Goal: Task Accomplishment & Management: Complete application form

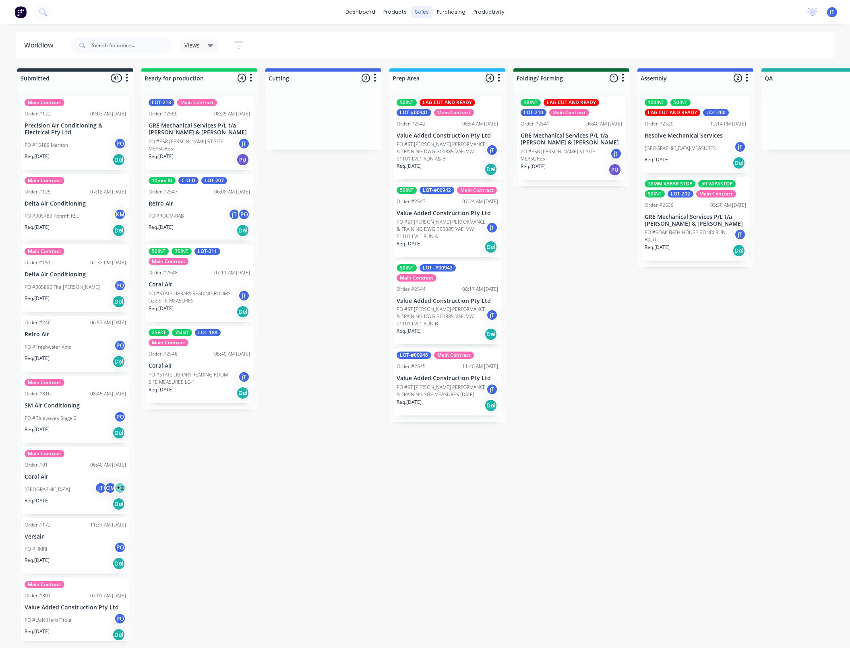
scroll to position [5, 0]
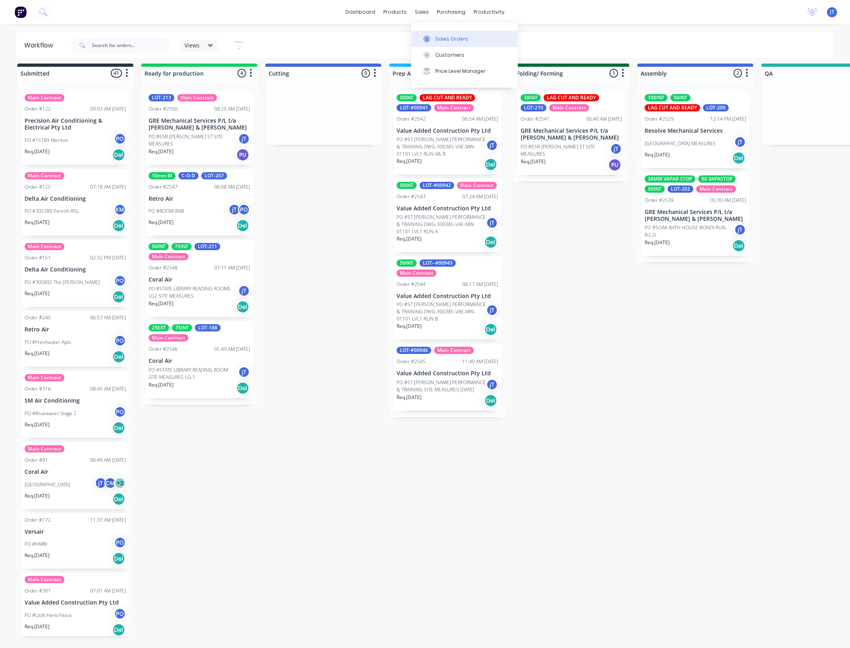
click at [444, 34] on button "Sales Orders" at bounding box center [464, 39] width 107 height 16
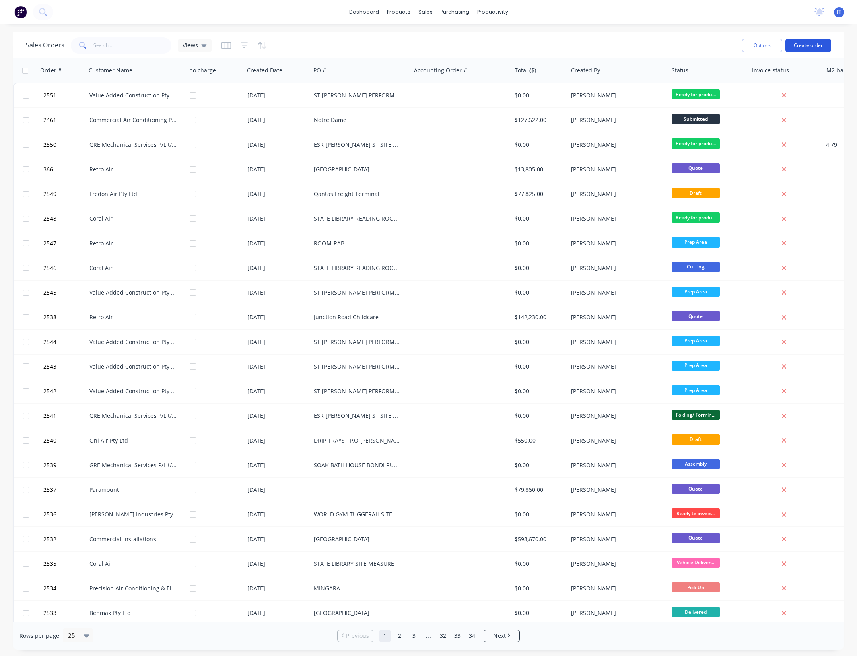
click at [803, 45] on button "Create order" at bounding box center [809, 45] width 46 height 13
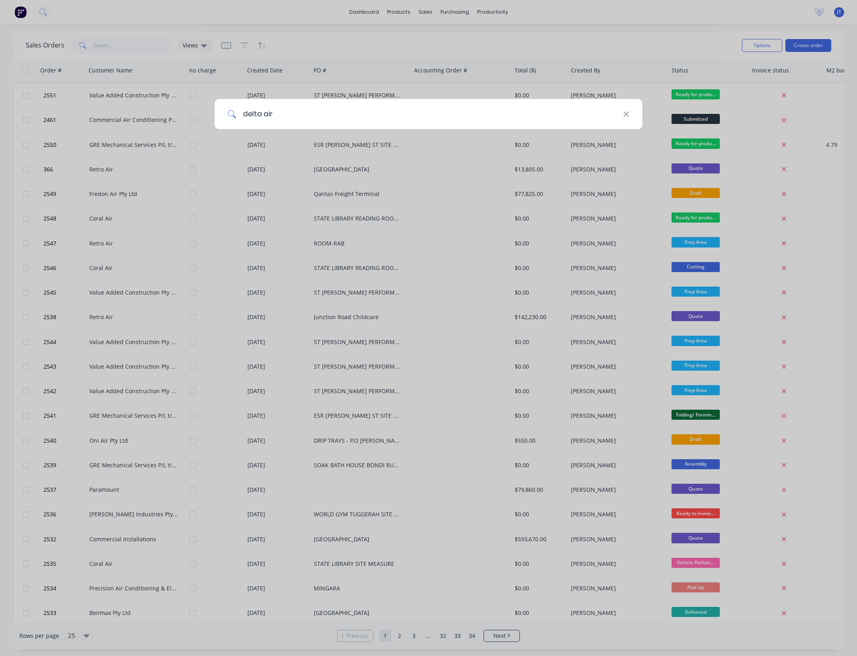
type input "delta air"
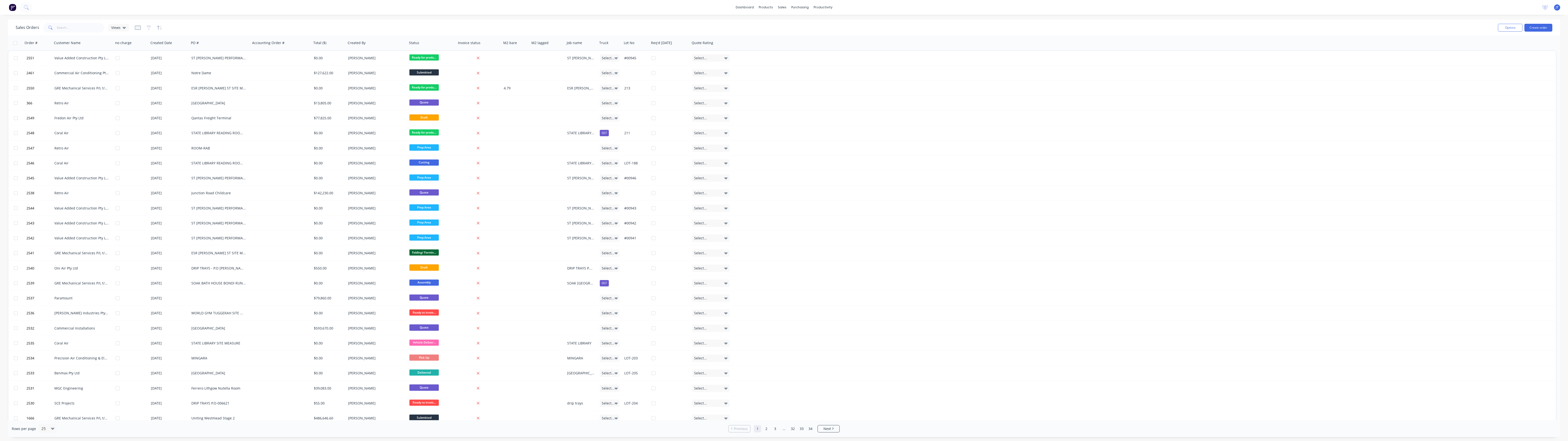
click at [517, 15] on div "dashboard products sales purchasing productivity dashboard products Product Cat…" at bounding box center [784, 220] width 1568 height 441
drag, startPoint x: 937, startPoint y: 7, endPoint x: 925, endPoint y: 33, distance: 28.6
click at [517, 33] on div "dashboard products sales purchasing productivity dashboard products Product Cat…" at bounding box center [784, 220] width 1568 height 441
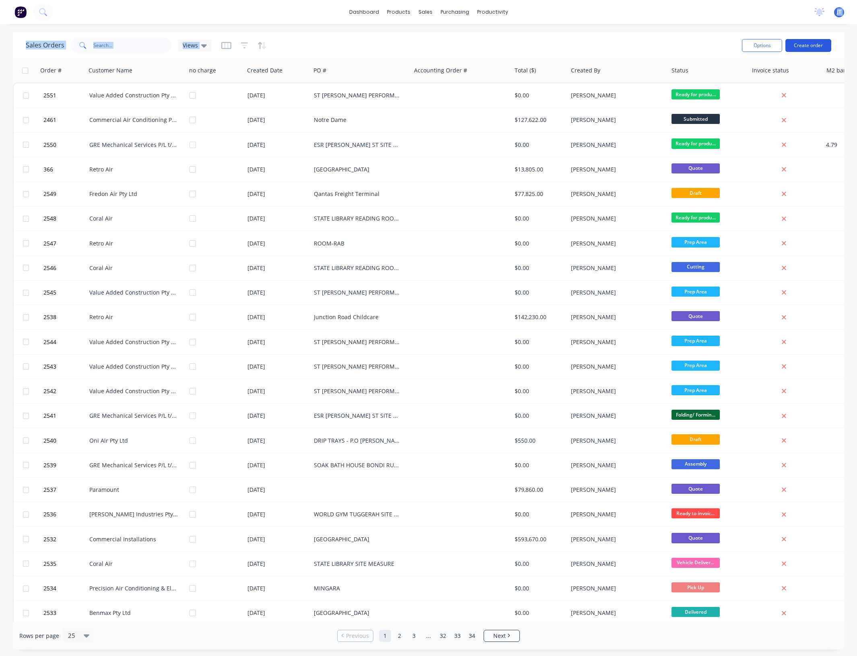
click at [816, 48] on button "Create order" at bounding box center [809, 45] width 46 height 13
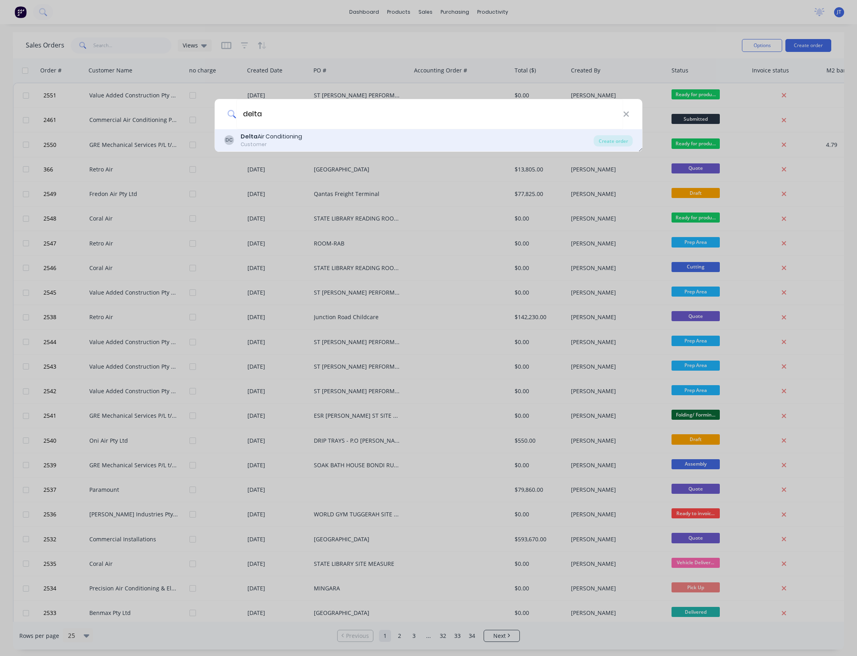
type input "delta"
click at [351, 143] on div "DC Delta Air Conditioning Customer" at bounding box center [409, 140] width 369 height 16
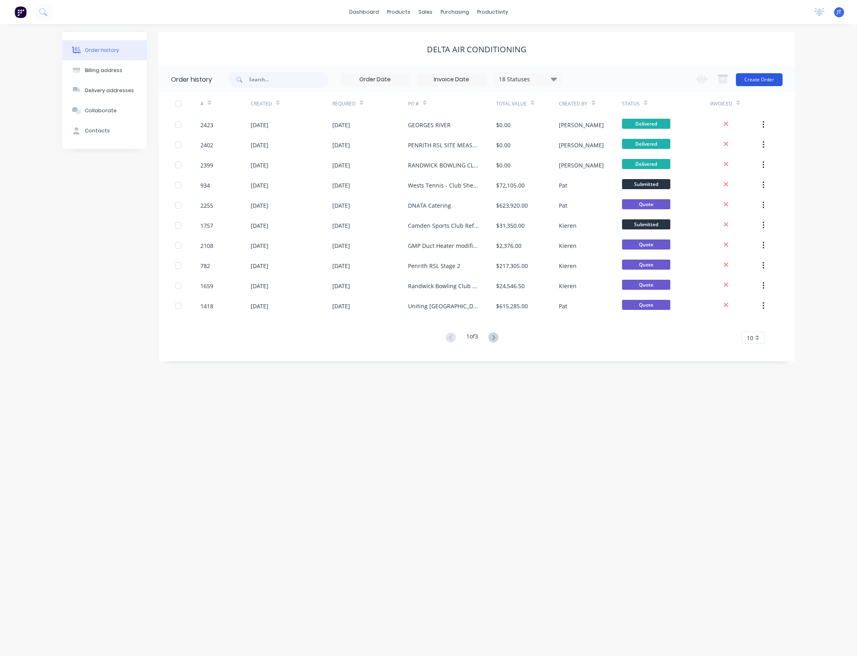
click at [758, 80] on button "Create Order" at bounding box center [759, 79] width 47 height 13
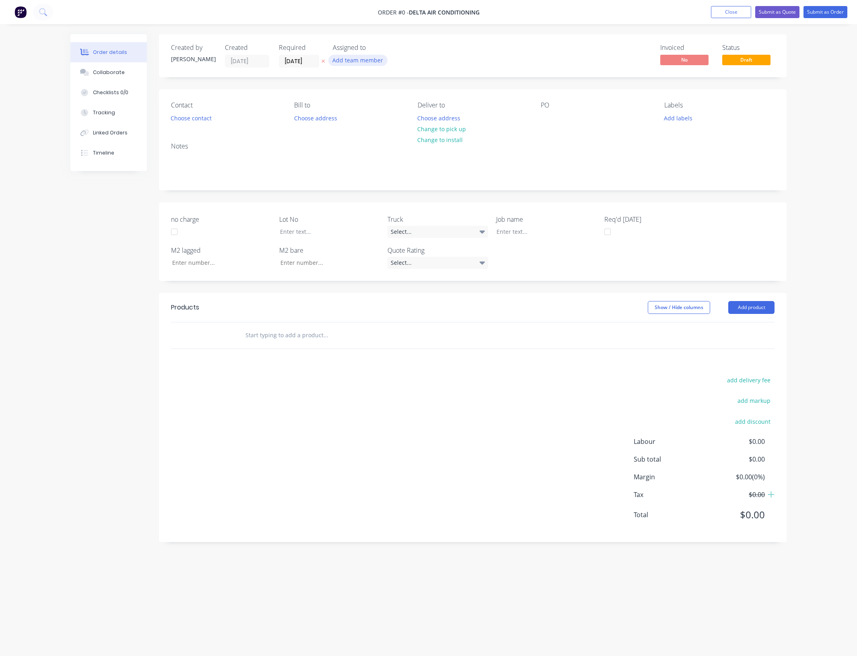
click at [371, 62] on button "Add team member" at bounding box center [357, 60] width 59 height 11
click at [384, 103] on div "[PERSON_NAME] (You)" at bounding box center [398, 105] width 80 height 8
click at [309, 64] on div "Order details Collaborate Checklists 0/0 Tracking Linked Orders Timeline Order …" at bounding box center [428, 312] width 733 height 557
click at [308, 61] on input "[DATE]" at bounding box center [298, 61] width 39 height 12
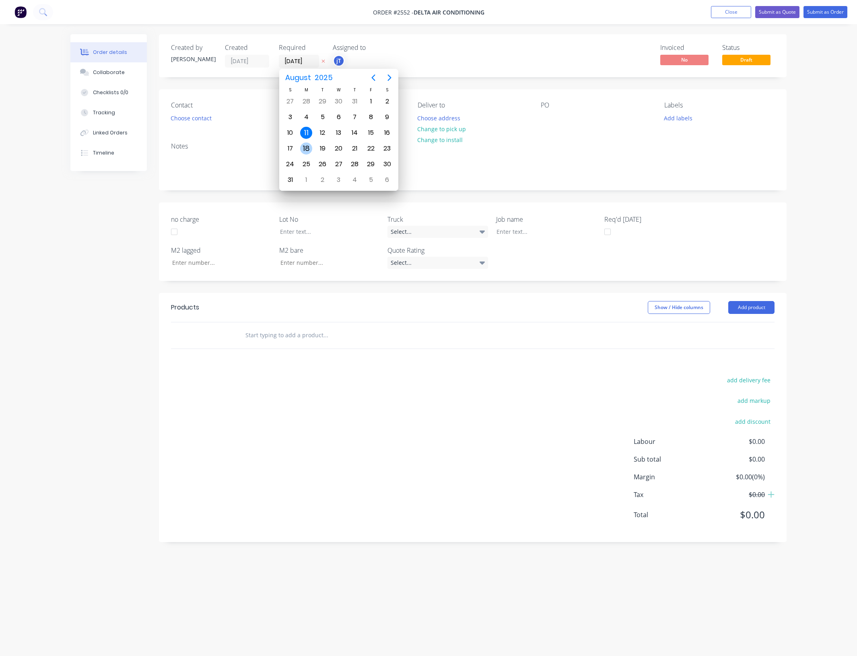
click at [307, 144] on div "18" at bounding box center [306, 148] width 12 height 12
type input "[DATE]"
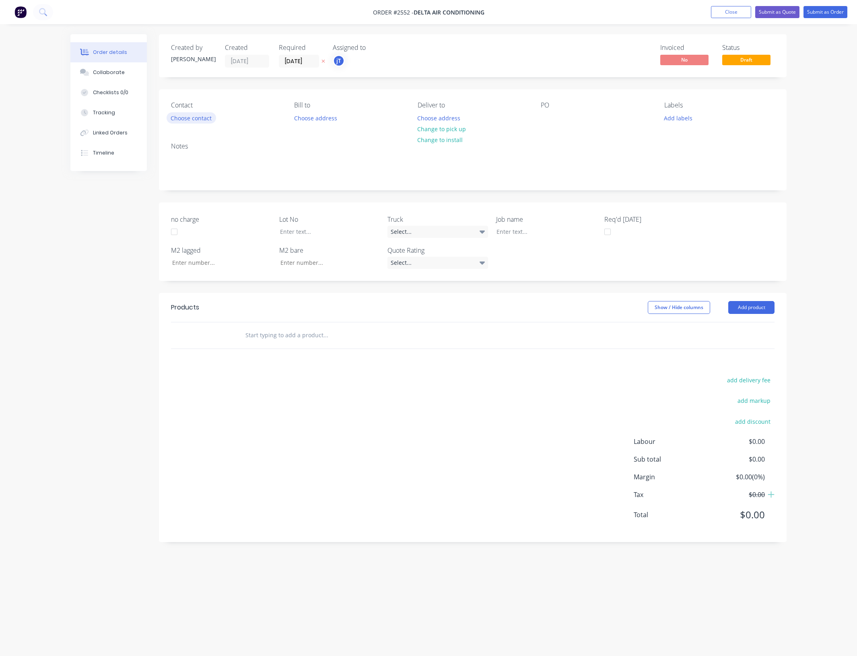
click at [207, 115] on button "Choose contact" at bounding box center [192, 117] width 50 height 11
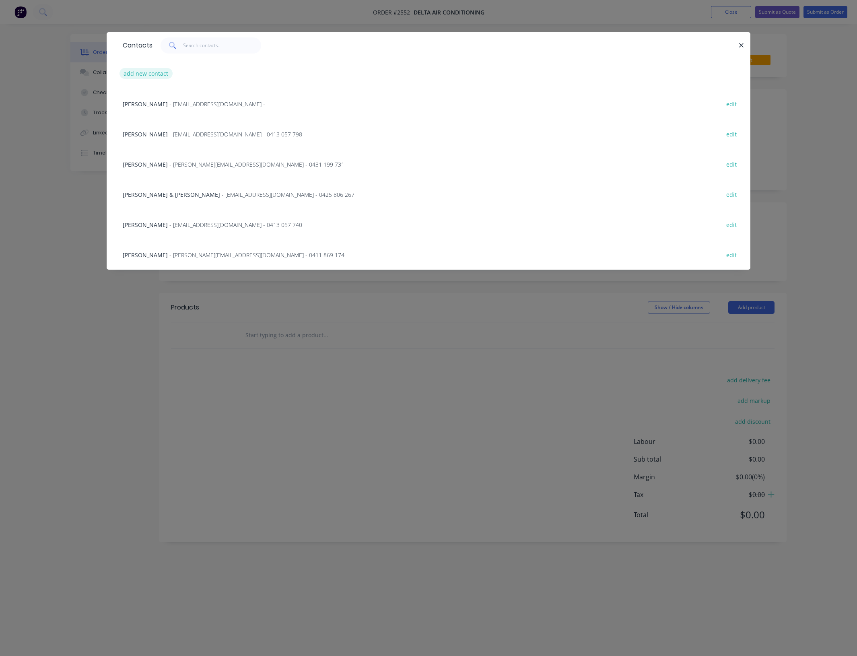
click at [150, 69] on button "add new contact" at bounding box center [146, 73] width 53 height 11
select select "AU"
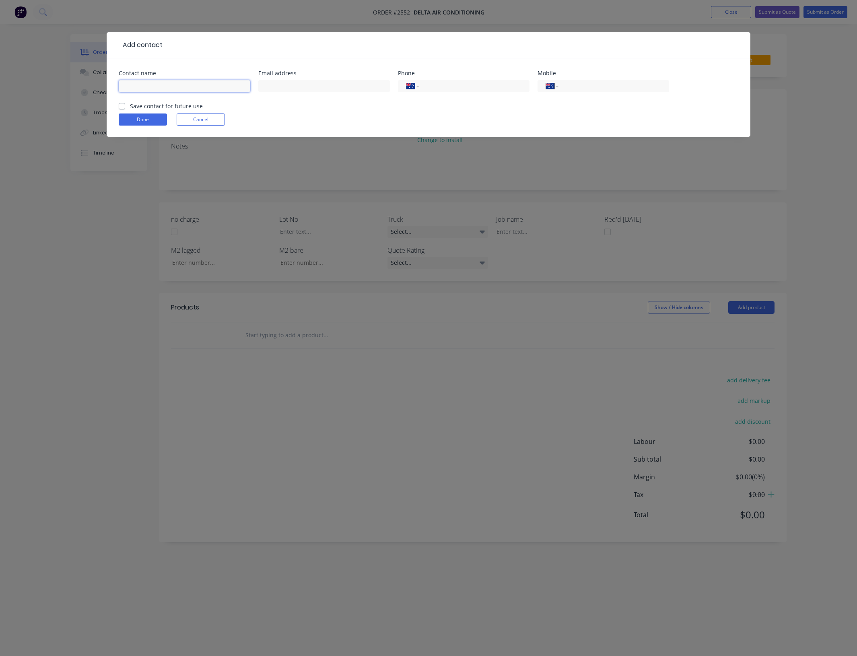
click at [207, 87] on input "text" at bounding box center [185, 86] width 132 height 12
type input "Cameron Bradly"
click at [639, 83] on input "tel" at bounding box center [612, 86] width 97 height 9
type input "0412 571 654"
click at [327, 81] on input "text" at bounding box center [324, 86] width 132 height 12
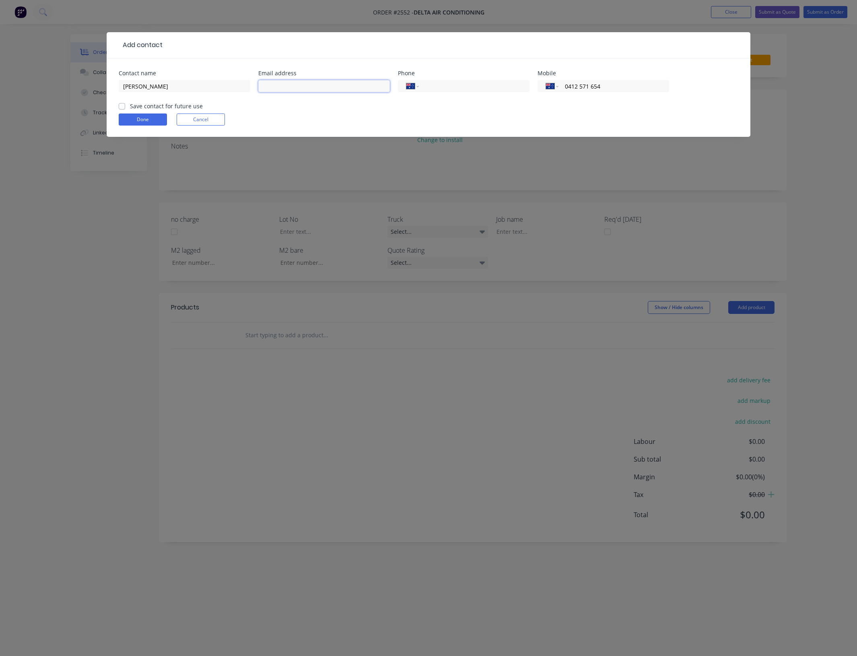
paste input "Cam Bradley <lookinland01@yahoo.com.au>"
click at [299, 92] on input "Cam Bradley <lookinland01@yahoo.com.au>" at bounding box center [324, 86] width 132 height 12
click at [351, 89] on input "lookinland01@yahoo.com.au>" at bounding box center [324, 86] width 132 height 12
type input "lookinland01@yahoo.com.au"
click at [131, 109] on label "Save contact for future use" at bounding box center [166, 106] width 73 height 8
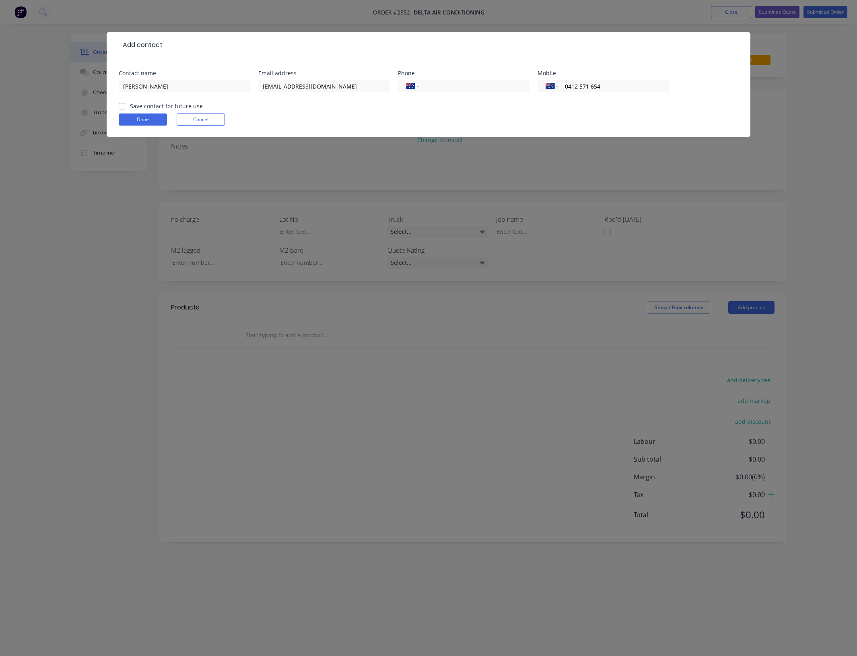
click at [125, 109] on input "Save contact for future use" at bounding box center [122, 106] width 6 height 8
checkbox input "true"
click at [139, 117] on button "Done" at bounding box center [143, 120] width 48 height 12
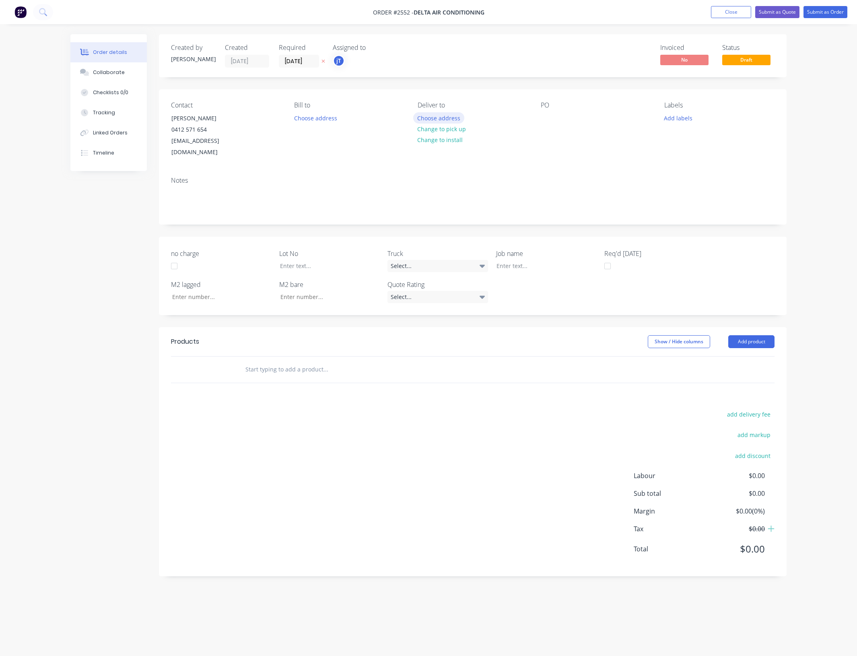
click at [444, 117] on button "Choose address" at bounding box center [439, 117] width 52 height 11
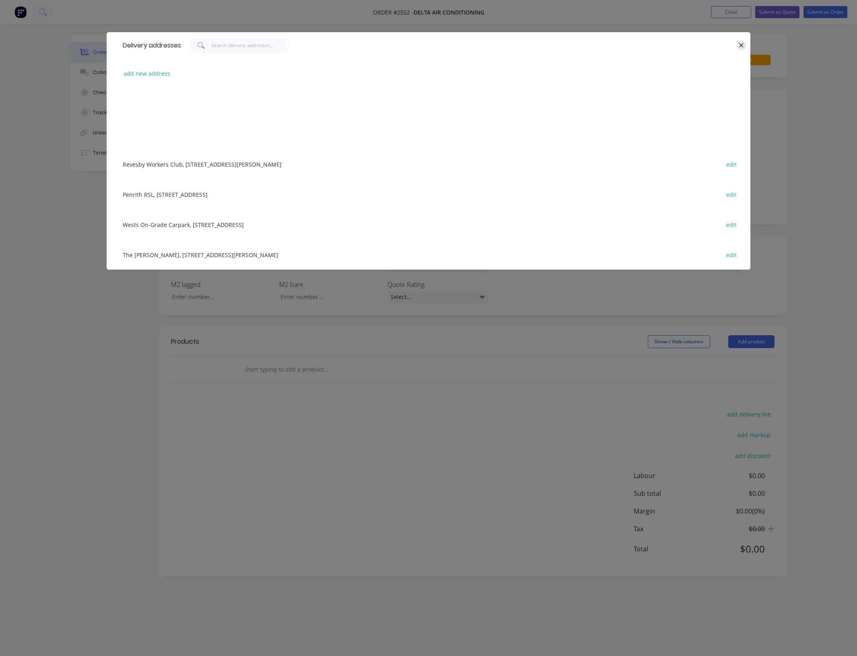
click at [743, 43] on icon "button" at bounding box center [741, 45] width 4 height 4
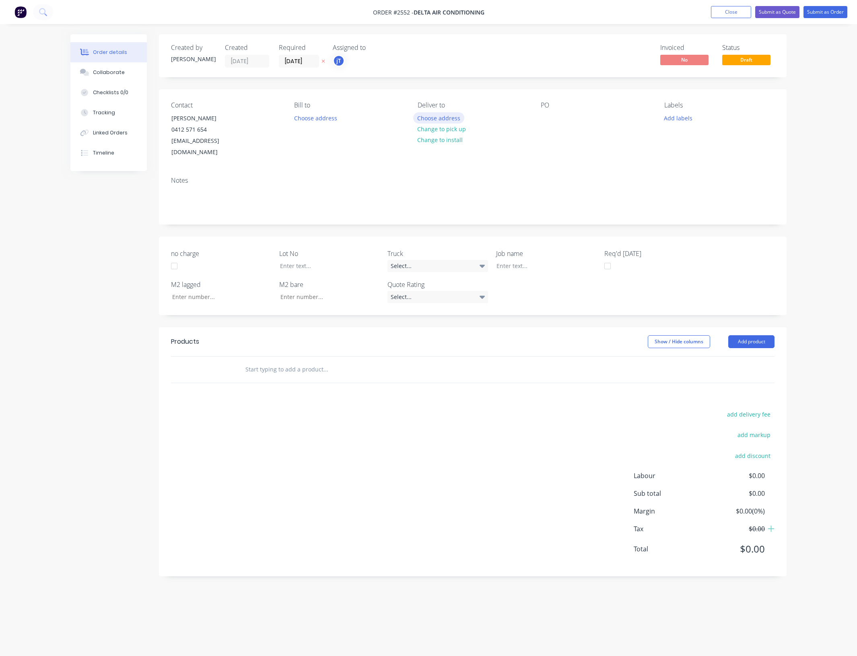
click at [447, 116] on button "Choose address" at bounding box center [439, 117] width 52 height 11
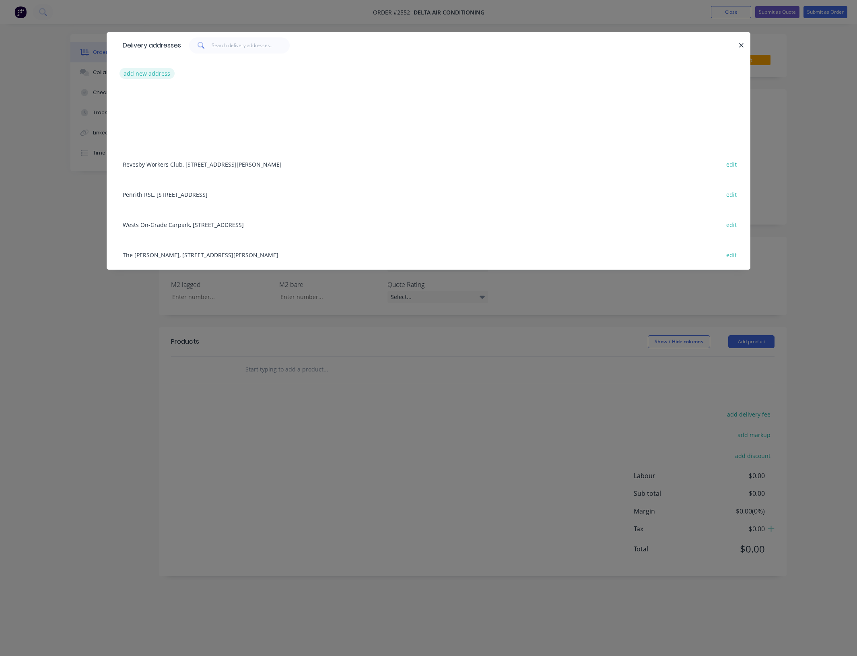
click at [162, 74] on button "add new address" at bounding box center [147, 73] width 55 height 11
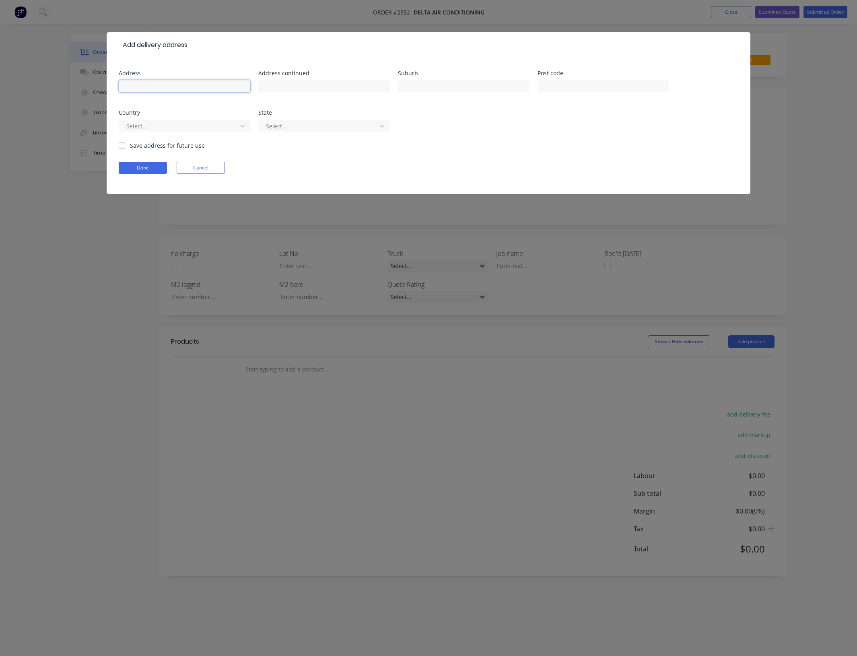
click at [162, 84] on input "text" at bounding box center [185, 86] width 132 height 12
type input "16 Old Leumeah Road"
click at [453, 84] on input "text" at bounding box center [464, 86] width 132 height 12
type input "K"
type input "Leumeah"
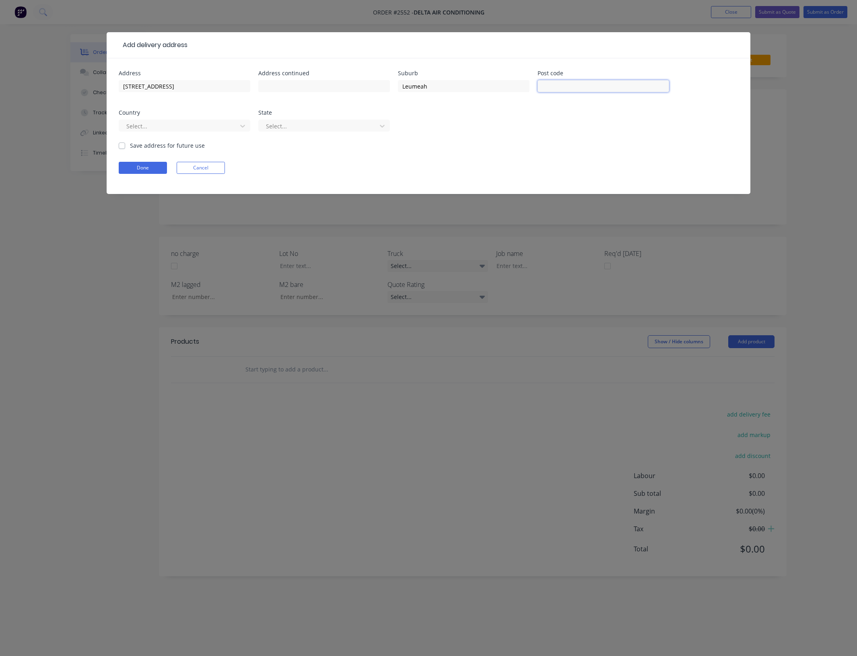
click at [566, 88] on input "text" at bounding box center [604, 86] width 132 height 12
type input "2650"
click at [250, 124] on div "Address 16 Old Leumeah Road Address continued Suburb Leumeah Post code 2650 Cou…" at bounding box center [429, 105] width 620 height 71
click at [246, 125] on icon at bounding box center [243, 126] width 8 height 8
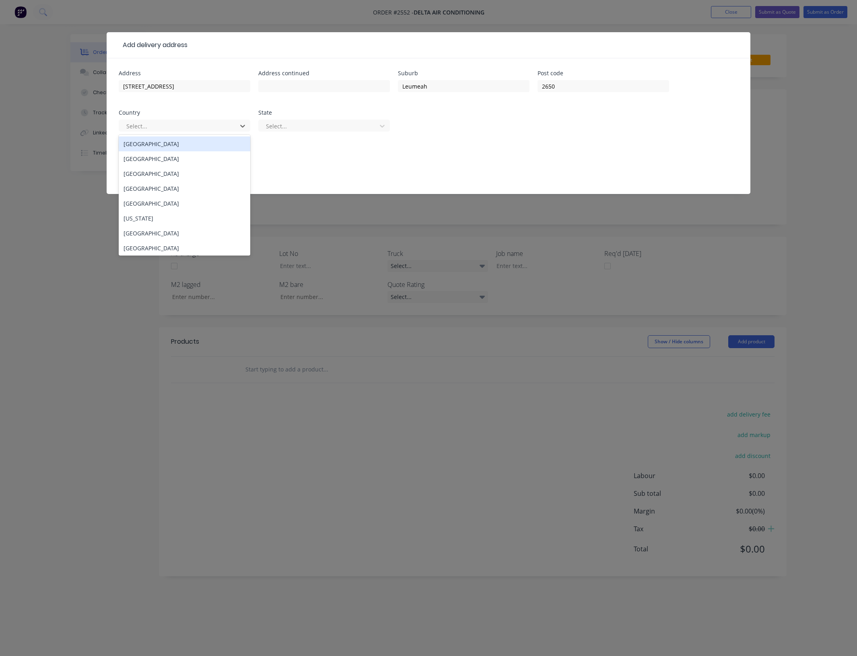
click at [229, 139] on div "Australia" at bounding box center [185, 143] width 132 height 15
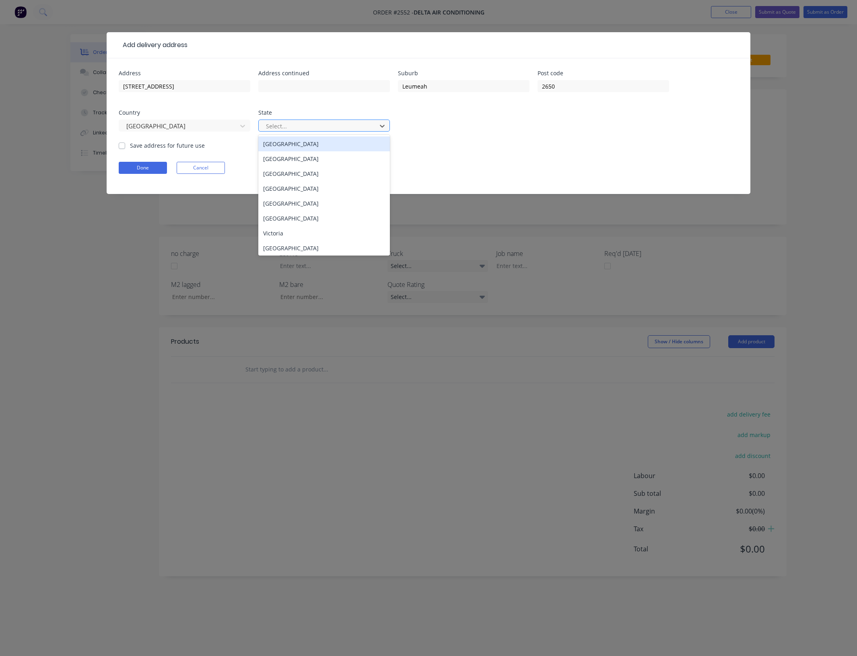
click at [299, 126] on div at bounding box center [318, 126] width 107 height 10
click at [306, 157] on div "New South Wales" at bounding box center [324, 158] width 132 height 15
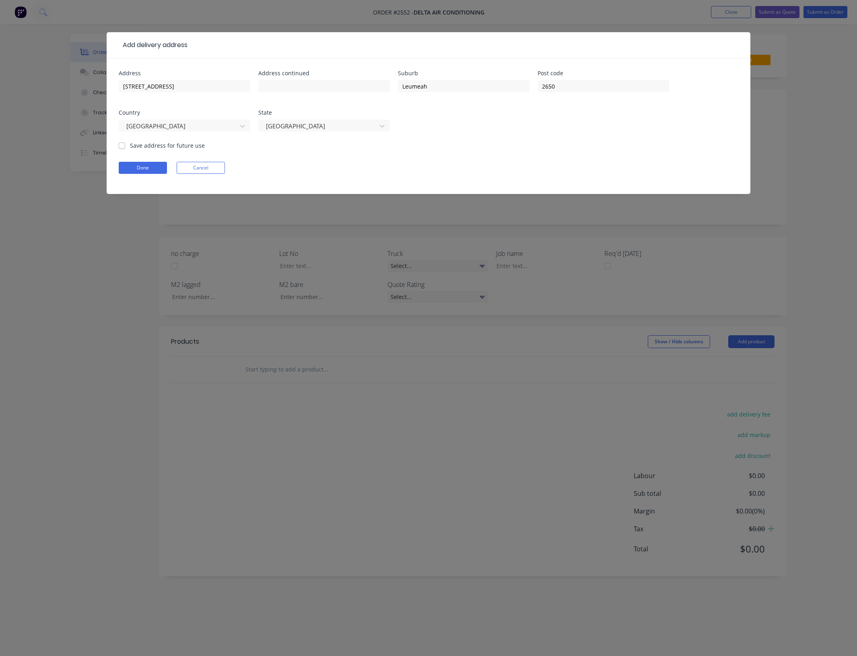
click at [186, 146] on label "Save address for future use" at bounding box center [167, 145] width 75 height 8
click at [125, 146] on input "Save address for future use" at bounding box center [122, 145] width 6 height 8
checkbox input "true"
click at [141, 166] on button "Done" at bounding box center [143, 168] width 48 height 12
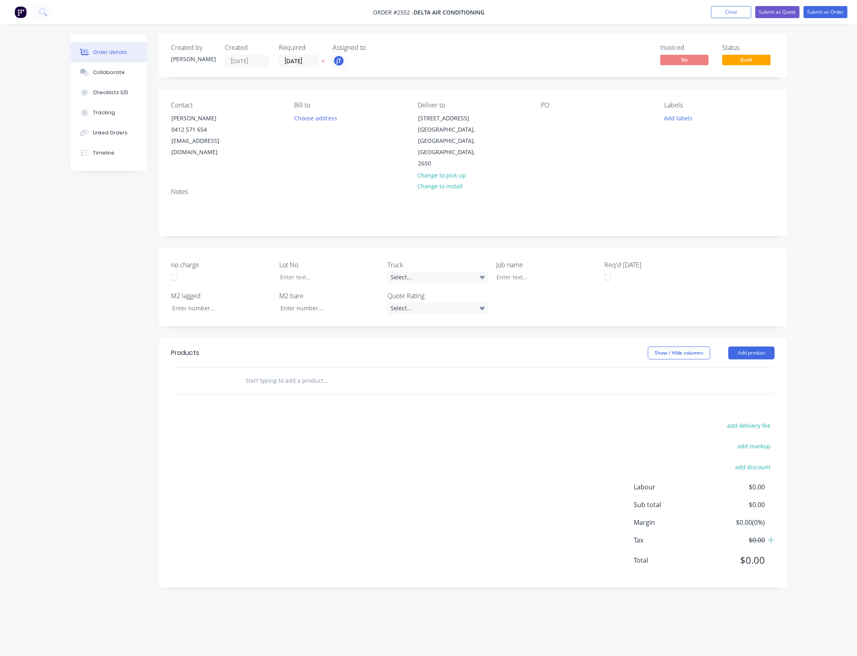
click at [748, 188] on div "Notes" at bounding box center [473, 192] width 604 height 8
click at [542, 120] on div at bounding box center [547, 118] width 13 height 12
click at [679, 117] on button "Add labels" at bounding box center [678, 117] width 37 height 11
click at [717, 145] on input "text" at bounding box center [731, 142] width 84 height 16
drag, startPoint x: 733, startPoint y: 145, endPoint x: 681, endPoint y: 146, distance: 51.9
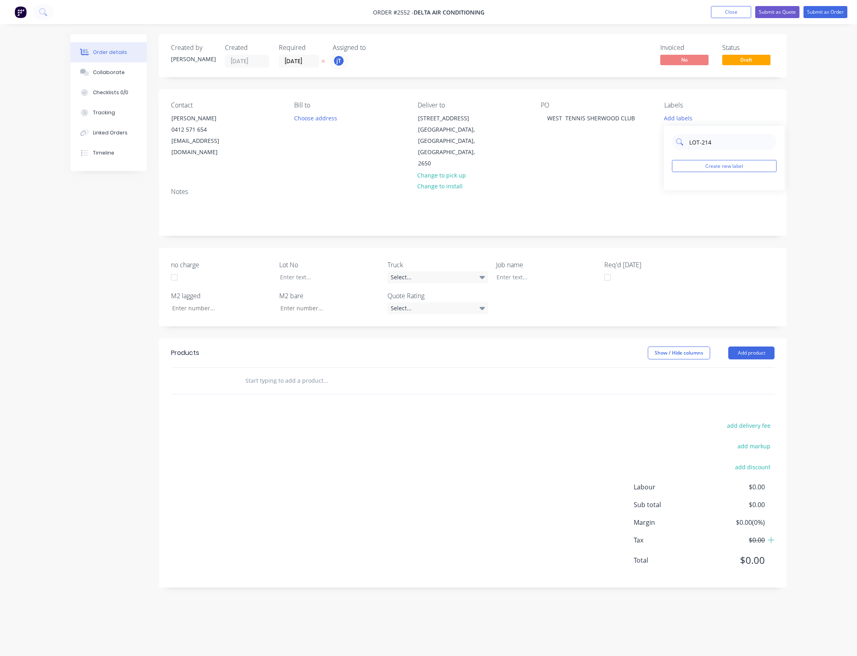
click at [681, 146] on div "LOT-214" at bounding box center [724, 142] width 105 height 16
type input "LOT-214"
drag, startPoint x: 701, startPoint y: 131, endPoint x: 761, endPoint y: 129, distance: 60.0
click at [761, 129] on div "LOT-214 Create new label" at bounding box center [724, 158] width 121 height 64
drag, startPoint x: 729, startPoint y: 143, endPoint x: 685, endPoint y: 148, distance: 43.3
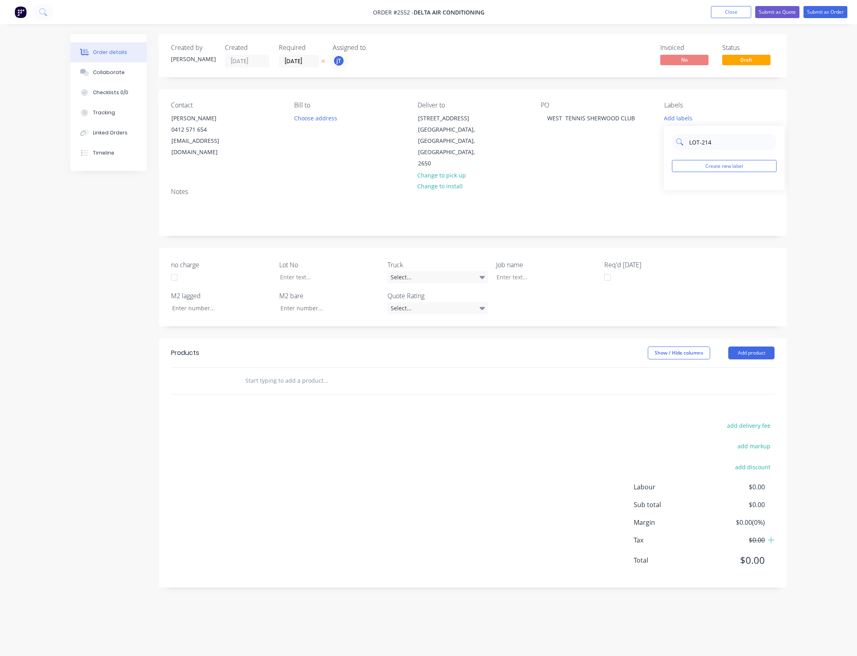
click at [685, 148] on div "LOT-214" at bounding box center [724, 142] width 105 height 16
click at [737, 164] on button "Create new label" at bounding box center [724, 166] width 105 height 12
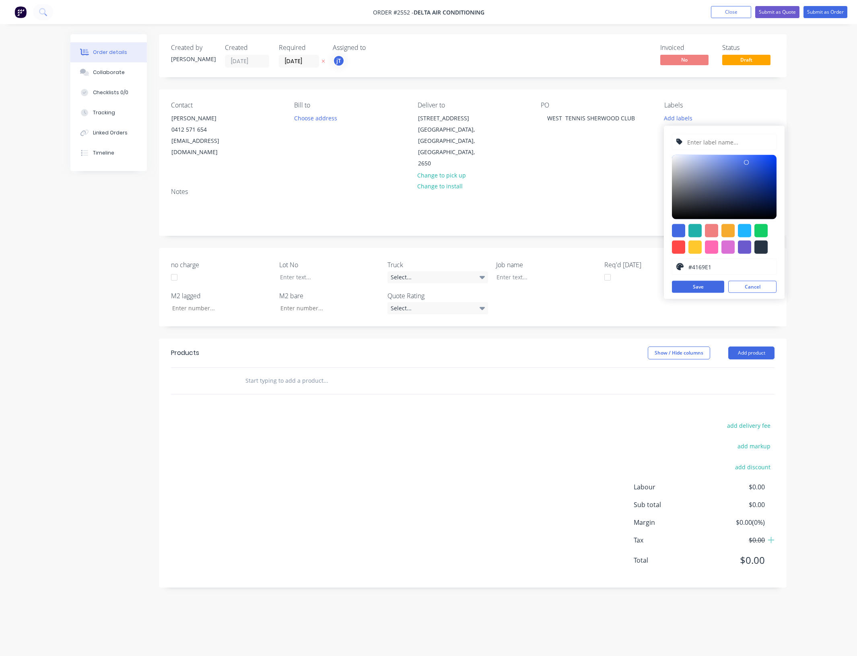
click at [727, 147] on input "text" at bounding box center [730, 141] width 86 height 15
paste input "LOT-214"
type input "LOT-214"
click at [703, 290] on button "Save" at bounding box center [698, 287] width 52 height 12
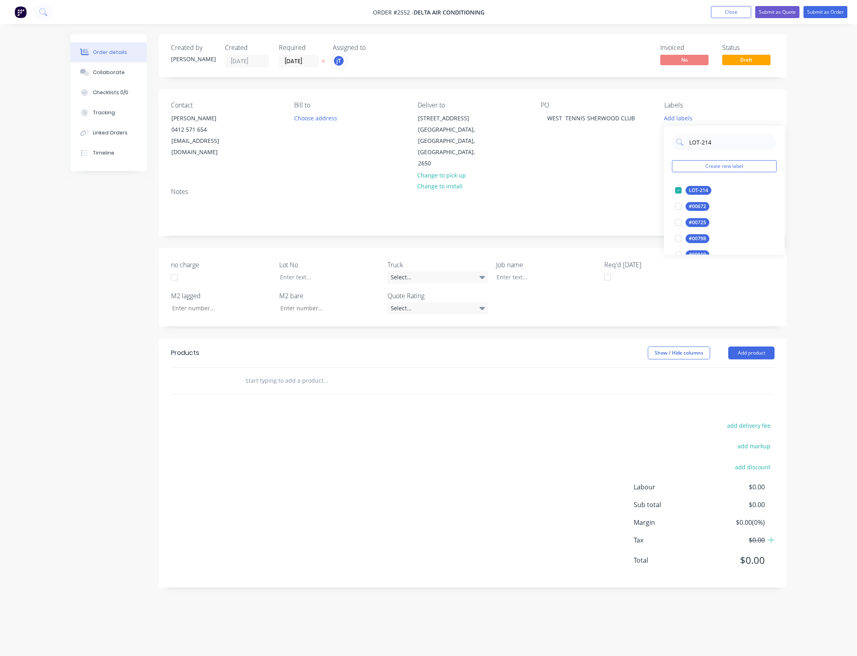
drag, startPoint x: 701, startPoint y: 151, endPoint x: 687, endPoint y: 154, distance: 14.4
click at [687, 154] on div "LOT-214 Create new label LOT-214 edit #00672 edit #00725 edit #00798 edit #0091…" at bounding box center [724, 190] width 121 height 129
drag, startPoint x: 695, startPoint y: 186, endPoint x: 707, endPoint y: 169, distance: 21.1
click at [696, 186] on div "100INT" at bounding box center [697, 190] width 23 height 9
drag, startPoint x: 707, startPoint y: 139, endPoint x: 688, endPoint y: 144, distance: 19.0
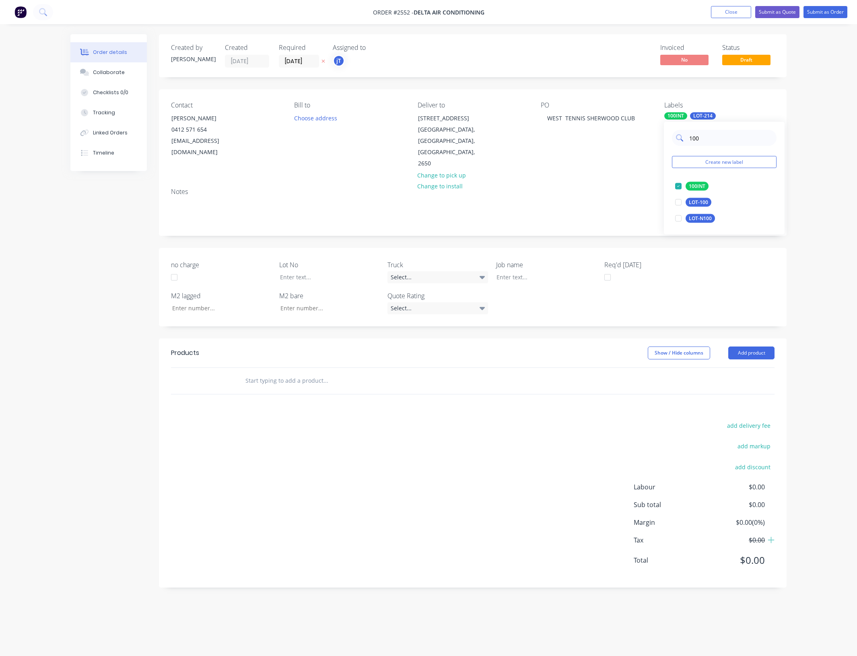
click at [689, 144] on input "100" at bounding box center [731, 138] width 84 height 16
type input "MAIN"
click at [709, 188] on div "Main Contract" at bounding box center [706, 186] width 40 height 9
click at [355, 271] on div at bounding box center [324, 277] width 101 height 12
click at [534, 271] on div at bounding box center [540, 277] width 101 height 12
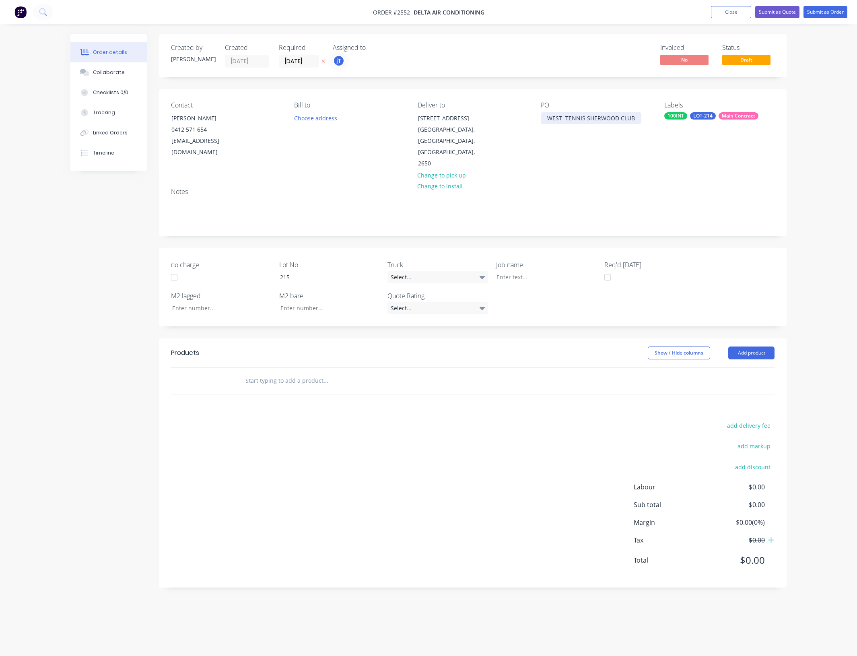
click at [570, 124] on div "WEST TENNIS SHERWOOD CLUB" at bounding box center [591, 118] width 101 height 12
drag, startPoint x: 632, startPoint y: 119, endPoint x: 545, endPoint y: 123, distance: 87.8
click at [545, 123] on div "WEST TENNIS SHERWOOD CLUB" at bounding box center [591, 118] width 101 height 12
copy div "WEST TENNIS SHERWOOD CLUB"
click at [628, 122] on div "WEST TENNIS SHERWOOD CLUB" at bounding box center [591, 118] width 101 height 12
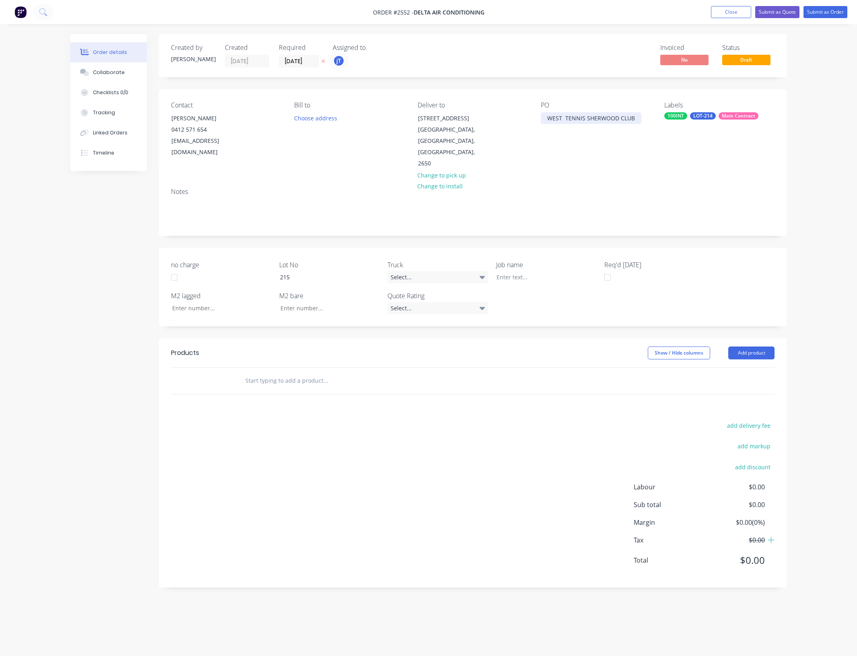
click at [633, 120] on div "WEST TENNIS SHERWOOD CLUB" at bounding box center [591, 118] width 101 height 12
drag, startPoint x: 588, startPoint y: 128, endPoint x: 545, endPoint y: 113, distance: 44.8
click at [545, 113] on div "WEST TENNIS SHERWOOD CLUB RUN A" at bounding box center [591, 122] width 101 height 20
copy div "WEST TENNIS SHERWOOD CLUB RUN A"
click at [542, 271] on div at bounding box center [540, 277] width 101 height 12
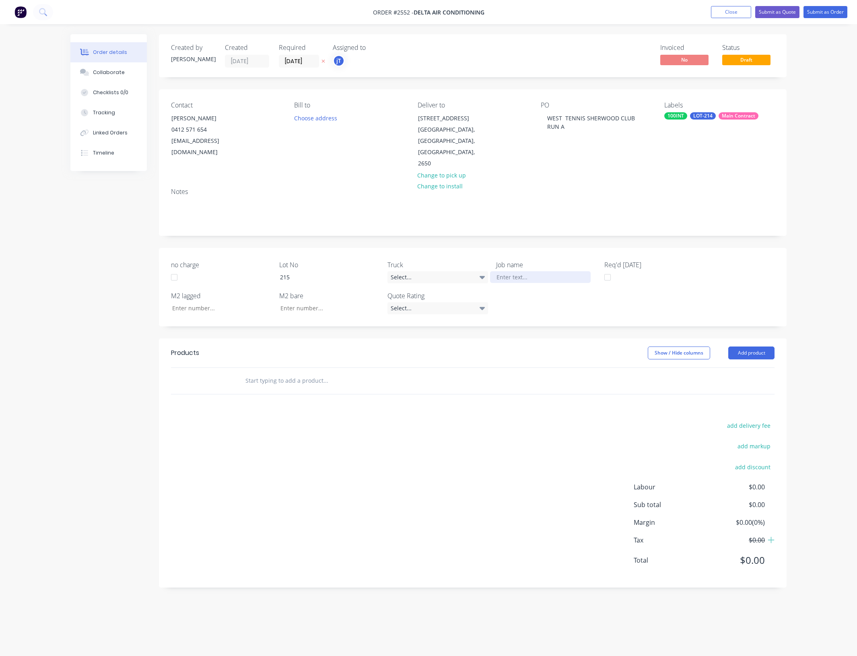
paste div
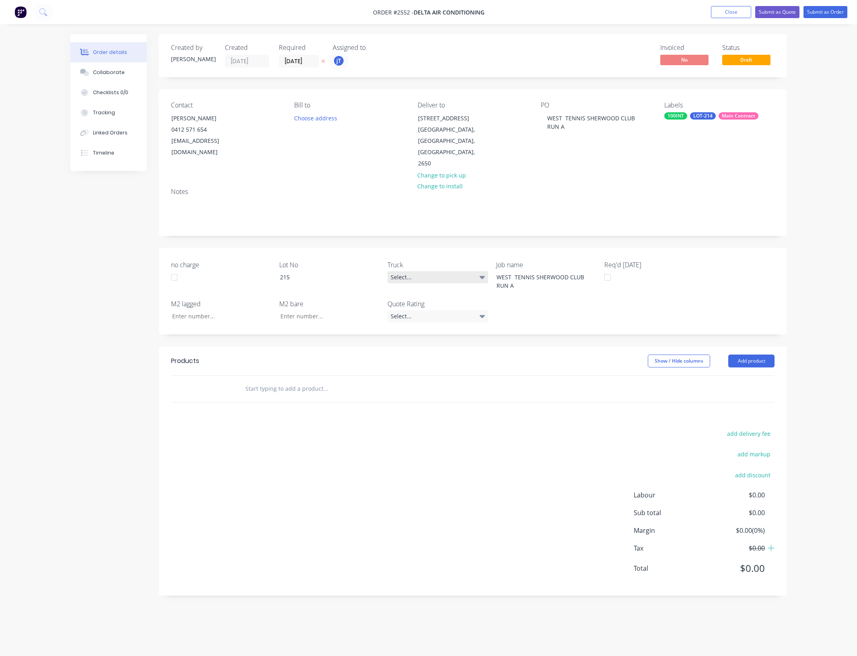
click at [458, 271] on div "Select..." at bounding box center [438, 277] width 101 height 12
click at [407, 332] on div "009" at bounding box center [401, 336] width 15 height 10
click at [248, 310] on input "no charge" at bounding box center [218, 316] width 106 height 12
type input "60.65"
click at [289, 381] on input "text" at bounding box center [325, 389] width 161 height 16
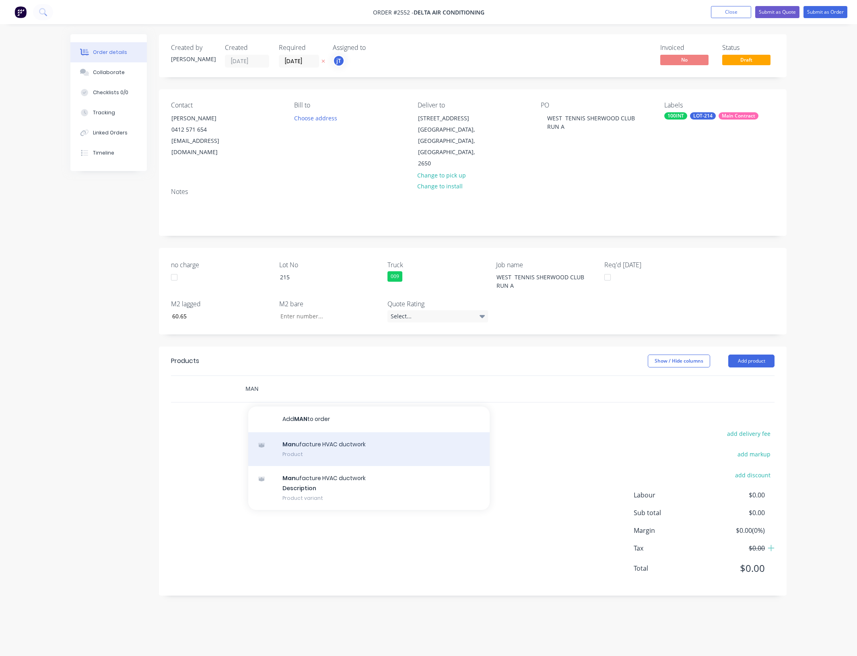
type input "MAN"
click at [328, 433] on div "Man ufacture HVAC ductwork Product" at bounding box center [369, 449] width 242 height 34
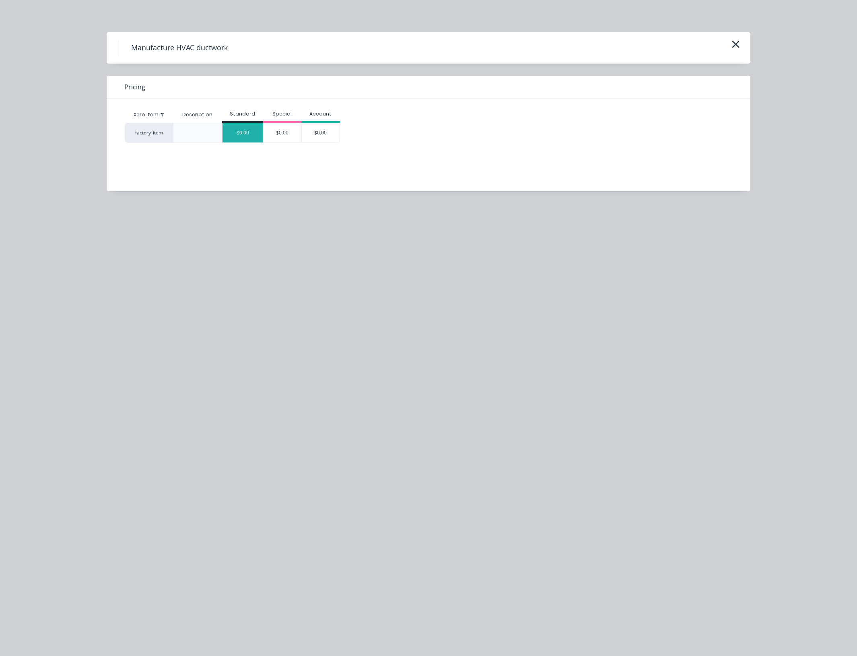
click at [249, 132] on div "$0.00" at bounding box center [243, 132] width 41 height 19
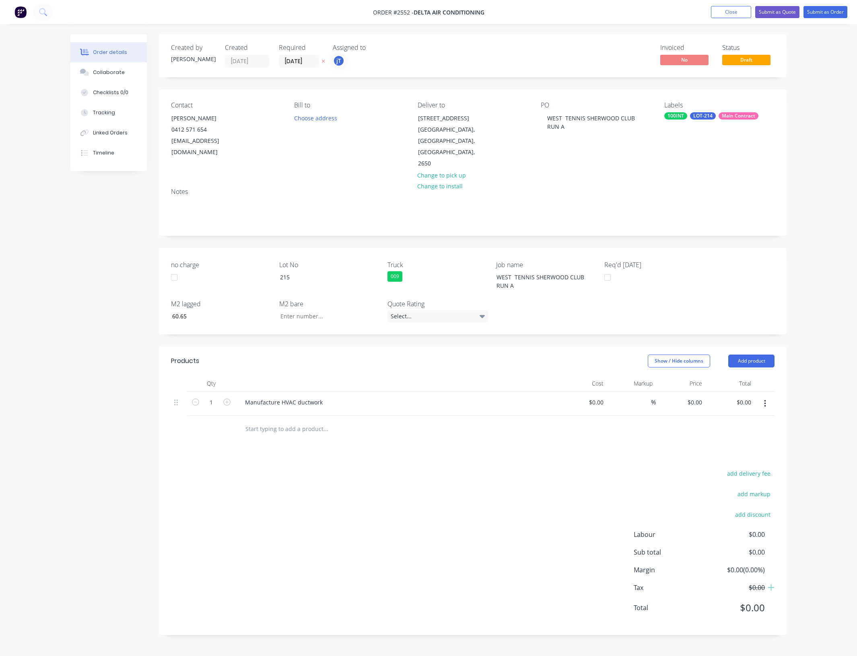
click at [828, 97] on div "Order details Collaborate Checklists 0/0 Tracking Linked Orders Timeline Order …" at bounding box center [428, 328] width 857 height 656
click at [836, 17] on button "Submit as Order" at bounding box center [826, 12] width 44 height 12
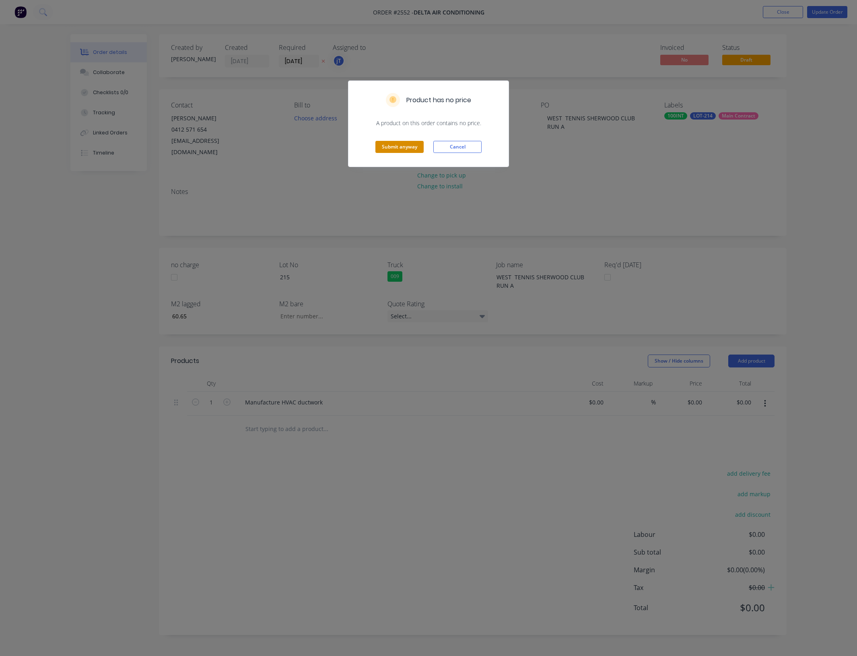
click at [405, 148] on button "Submit anyway" at bounding box center [400, 147] width 48 height 12
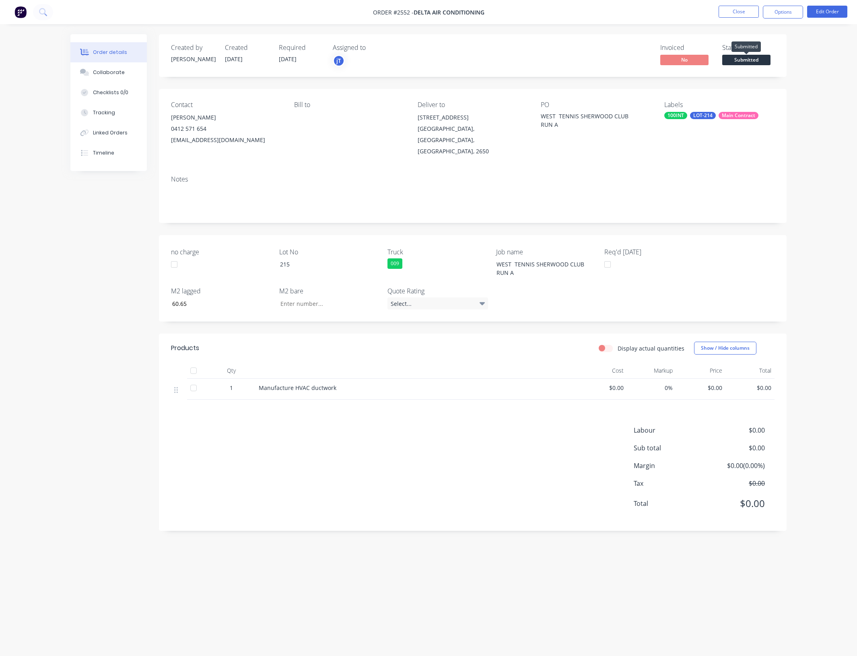
click at [731, 60] on span "Submitted" at bounding box center [746, 60] width 48 height 10
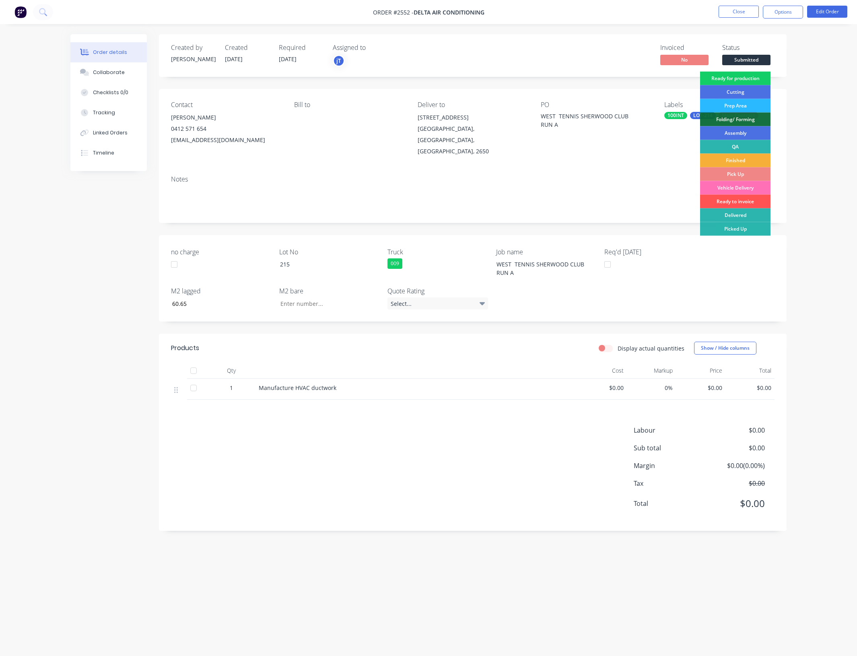
click at [741, 79] on div "Ready for production" at bounding box center [735, 79] width 70 height 14
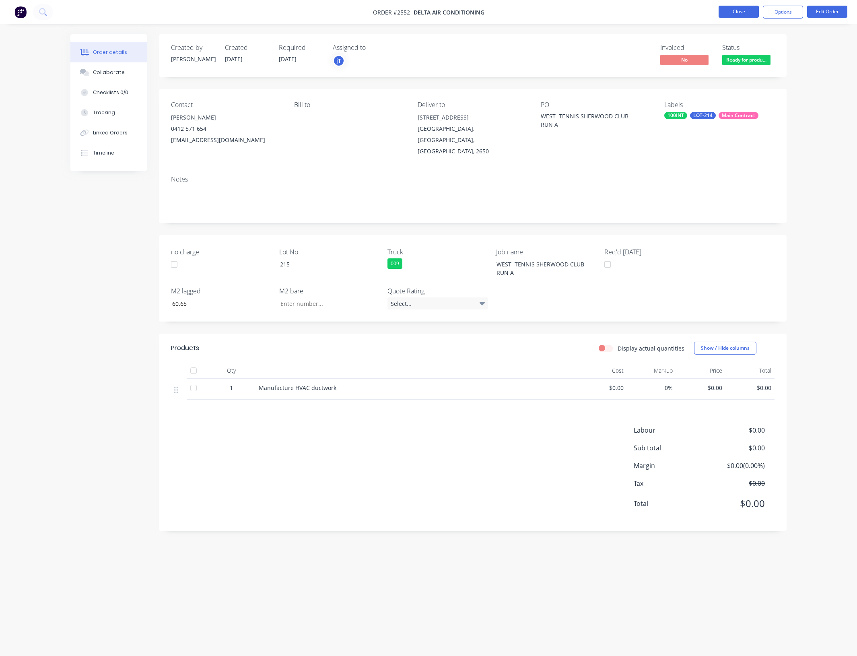
click at [745, 7] on button "Close" at bounding box center [739, 12] width 40 height 12
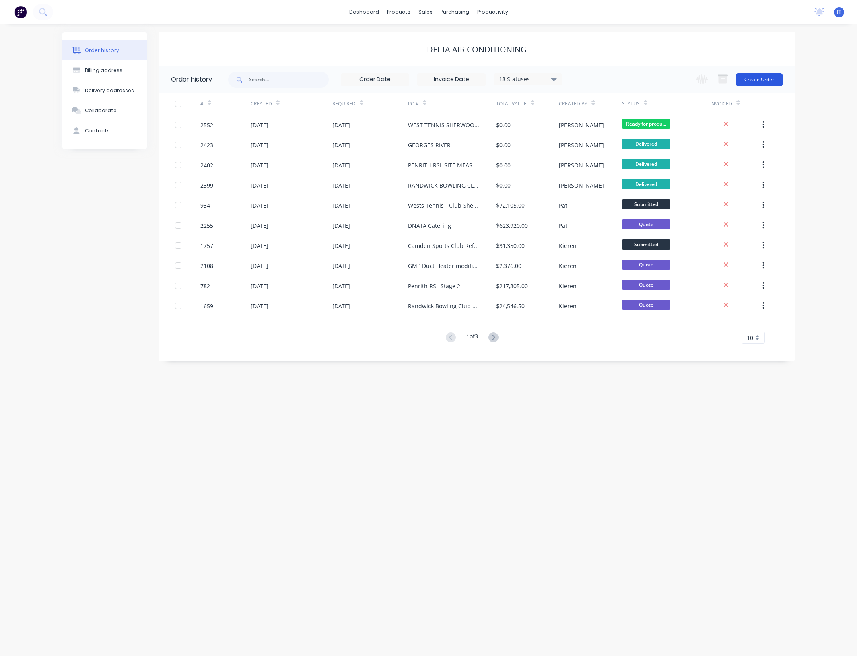
click at [776, 73] on button "Create Order" at bounding box center [759, 79] width 47 height 13
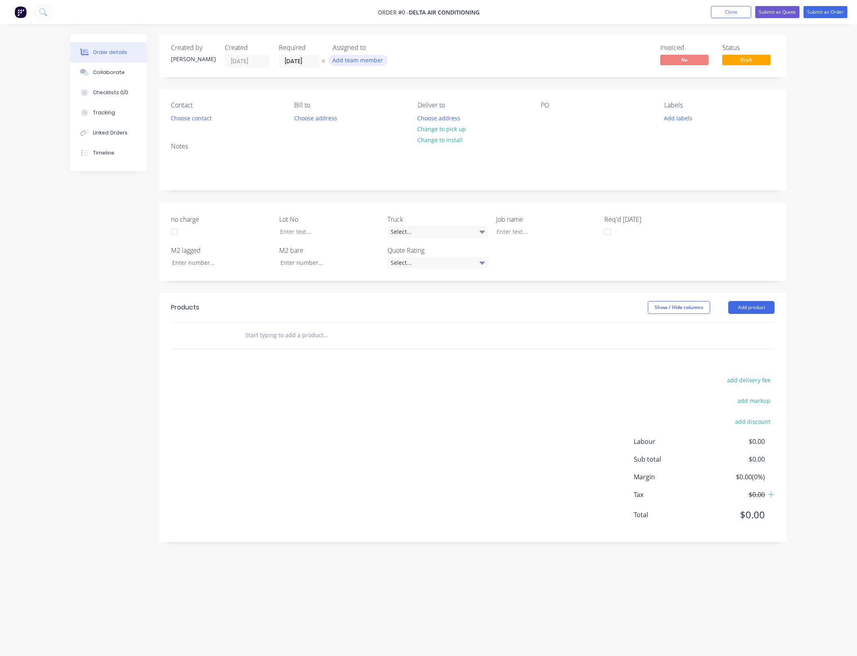
click at [353, 63] on button "Add team member" at bounding box center [357, 60] width 59 height 11
click at [383, 111] on button "[PERSON_NAME] (You)" at bounding box center [393, 105] width 121 height 16
click at [316, 63] on div "Order details Collaborate Checklists 0/0 Tracking Linked Orders Timeline Order …" at bounding box center [428, 312] width 733 height 557
click at [301, 56] on input "[DATE]" at bounding box center [298, 61] width 39 height 12
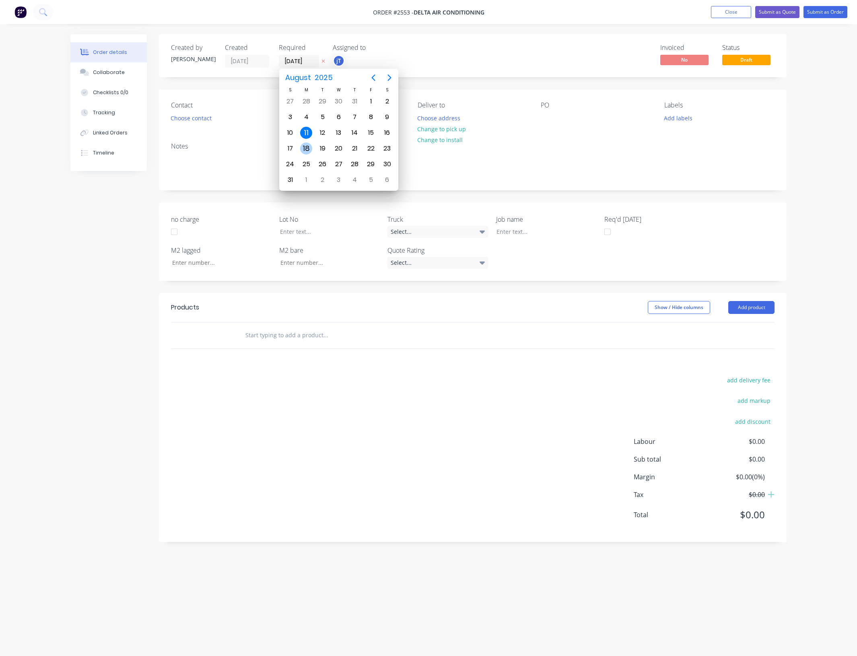
click at [304, 143] on div "18" at bounding box center [306, 148] width 12 height 12
type input "[DATE]"
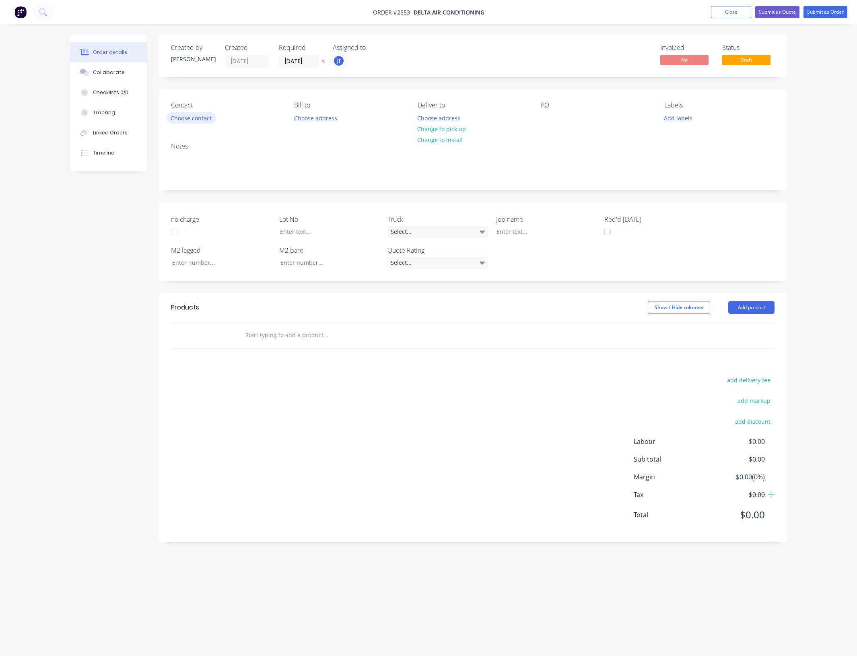
click at [206, 116] on button "Choose contact" at bounding box center [192, 117] width 50 height 11
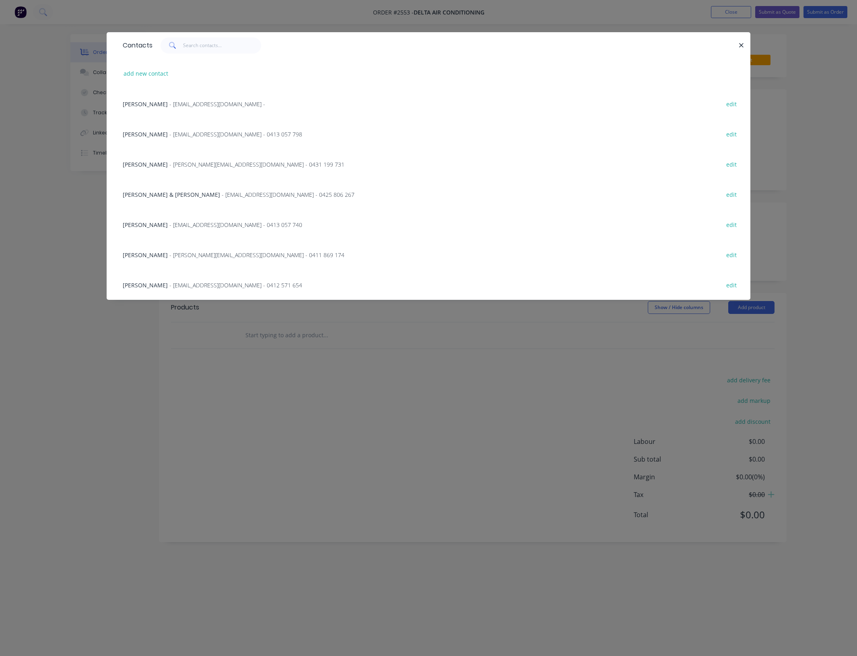
click at [189, 285] on span "- lookinland01@yahoo.com.au - 0412 571 654" at bounding box center [235, 285] width 133 height 8
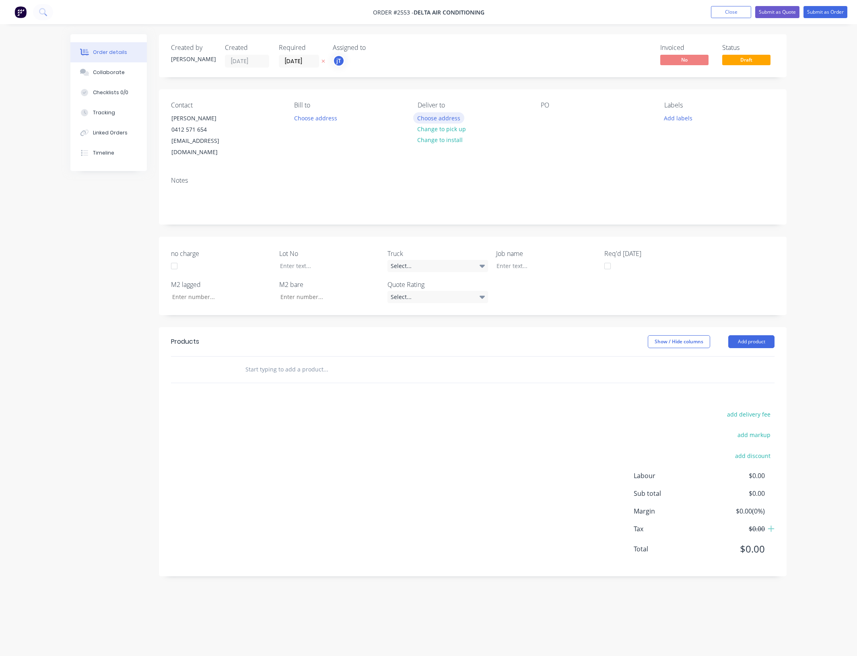
click at [436, 118] on button "Choose address" at bounding box center [439, 117] width 52 height 11
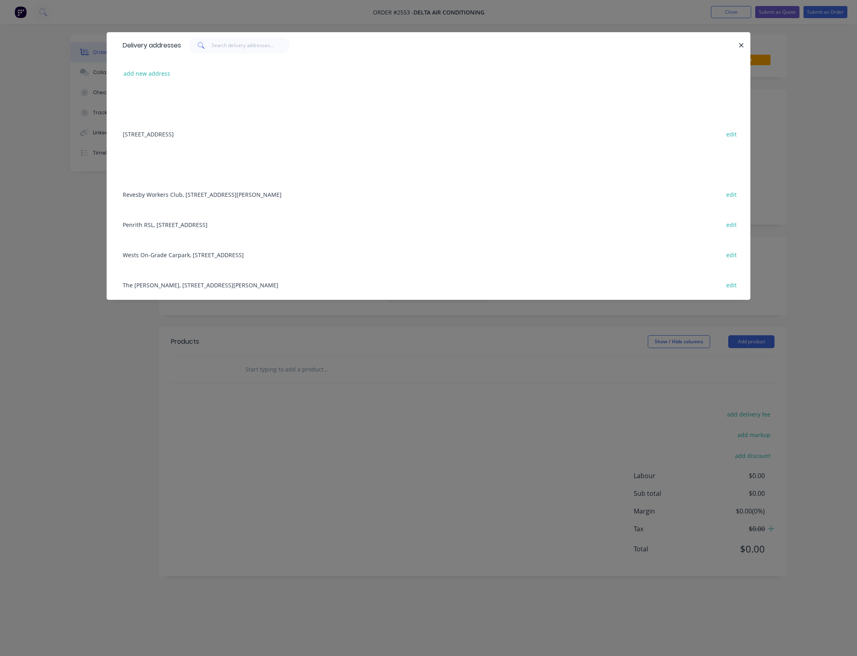
click at [268, 134] on div "16 Old Leumeah Road, Leumeah, New South Wales, Australia, 2650 edit" at bounding box center [429, 134] width 620 height 30
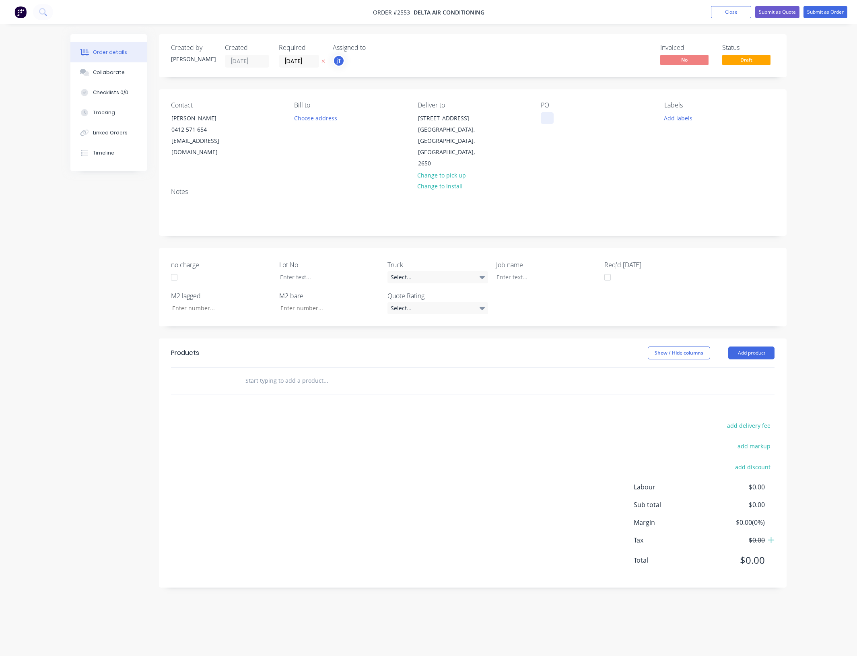
click at [548, 119] on div at bounding box center [547, 118] width 13 height 12
paste div
click at [512, 271] on div at bounding box center [540, 277] width 101 height 12
paste div
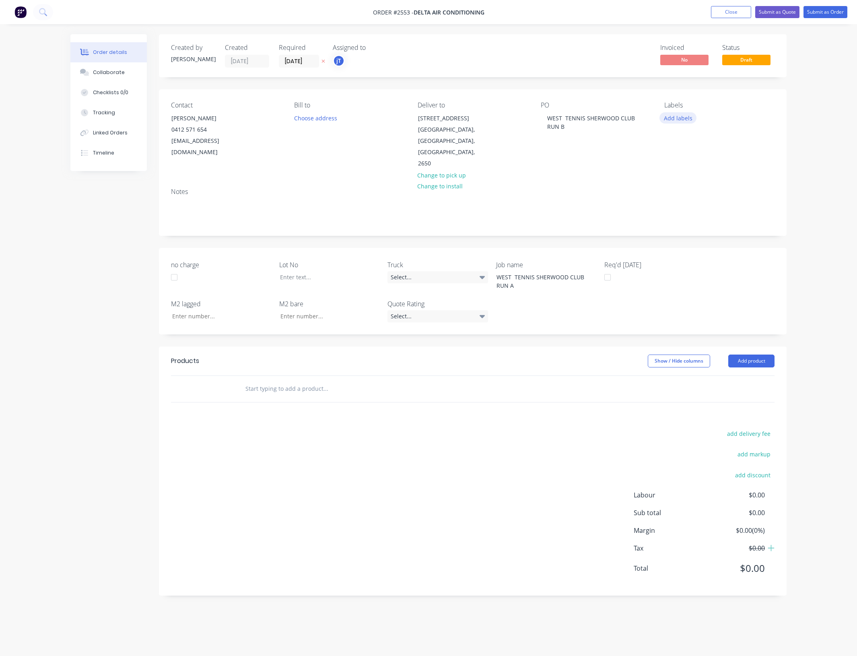
click at [677, 115] on button "Add labels" at bounding box center [678, 117] width 37 height 11
click at [703, 139] on input "text" at bounding box center [731, 142] width 84 height 16
drag, startPoint x: 720, startPoint y: 141, endPoint x: 681, endPoint y: 145, distance: 38.8
click at [681, 145] on div "LOT-215" at bounding box center [724, 142] width 105 height 16
type input "LOT-215"
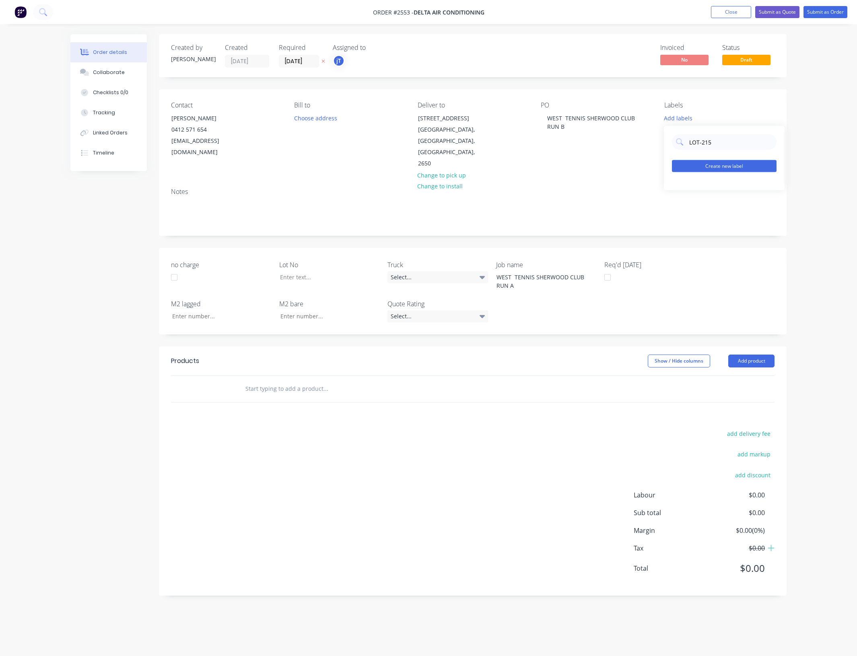
click at [735, 165] on button "Create new label" at bounding box center [724, 166] width 105 height 12
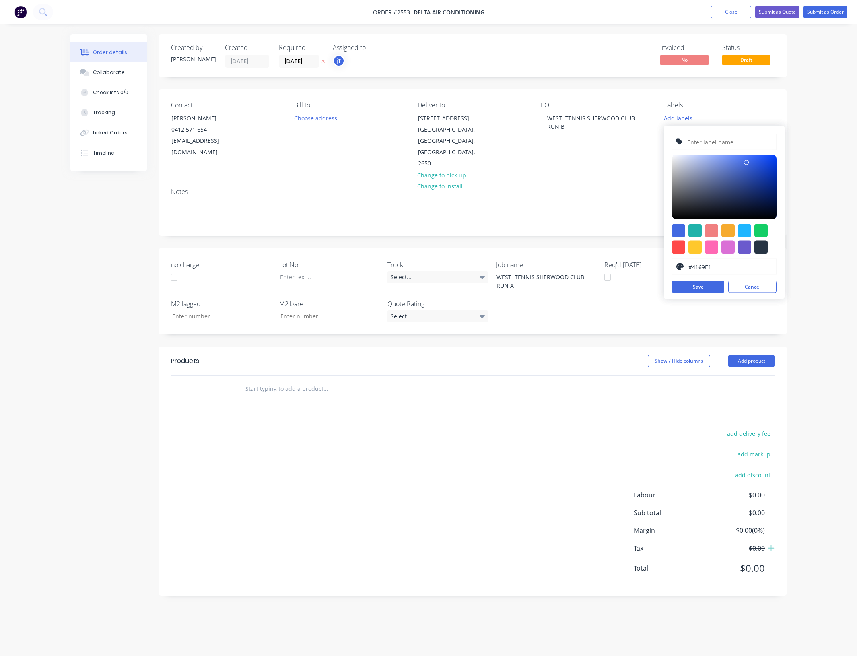
click at [733, 146] on input "text" at bounding box center [730, 141] width 86 height 15
paste input "LOT-215"
type input "LOT-215"
click at [710, 281] on button "Save" at bounding box center [698, 287] width 52 height 12
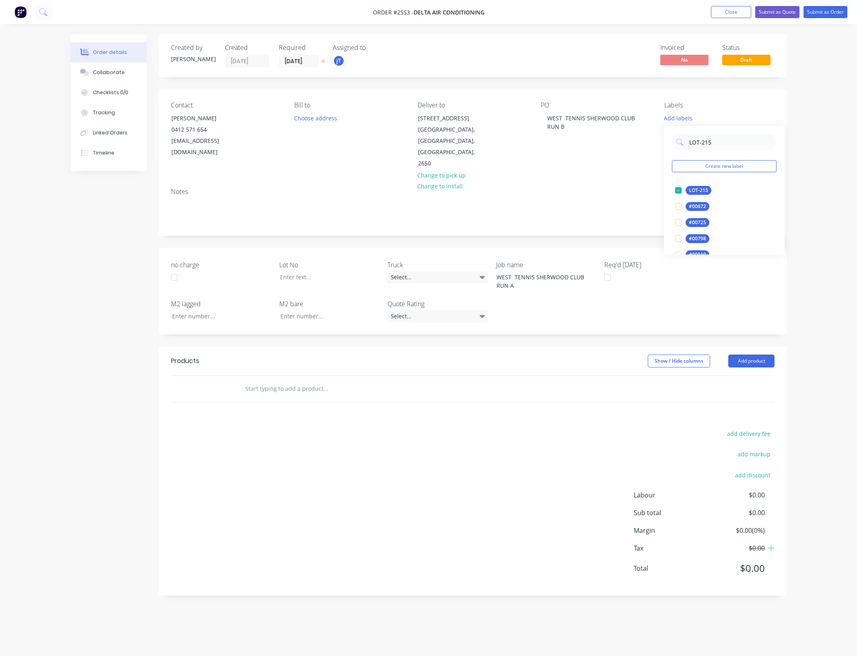
drag, startPoint x: 718, startPoint y: 144, endPoint x: 670, endPoint y: 151, distance: 48.8
click at [670, 151] on div "LOT-215 Create new label LOT-215 edit #00672 edit #00725 edit #00798 edit #0091…" at bounding box center [724, 190] width 121 height 129
click at [698, 188] on div "100INT" at bounding box center [697, 190] width 23 height 9
drag, startPoint x: 691, startPoint y: 144, endPoint x: 686, endPoint y: 145, distance: 5.0
click at [686, 145] on div "100" at bounding box center [724, 138] width 105 height 16
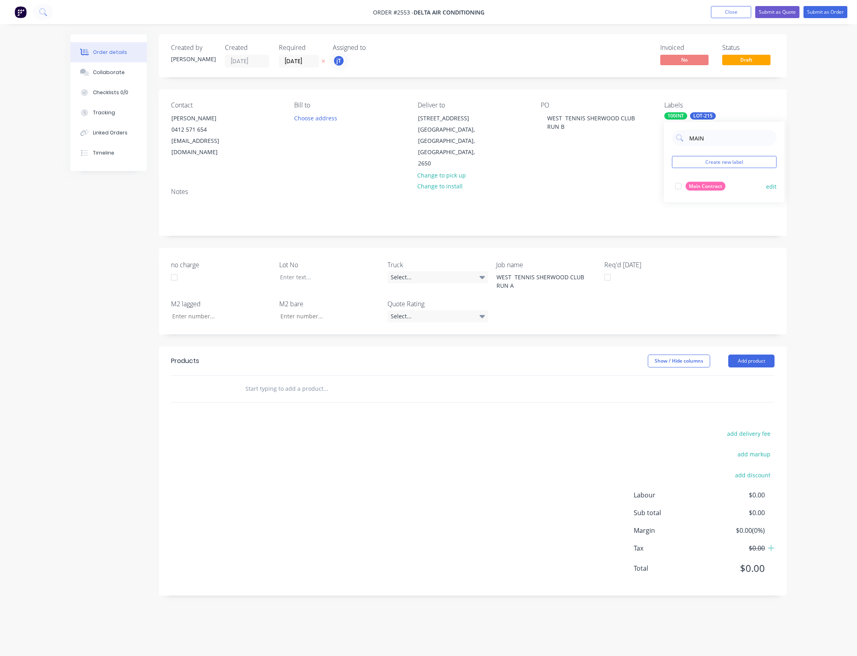
type input "MAIN"
click at [707, 182] on div "Main Contract" at bounding box center [706, 186] width 40 height 9
click at [270, 380] on div at bounding box center [380, 389] width 290 height 26
click at [275, 381] on input "text" at bounding box center [325, 389] width 161 height 16
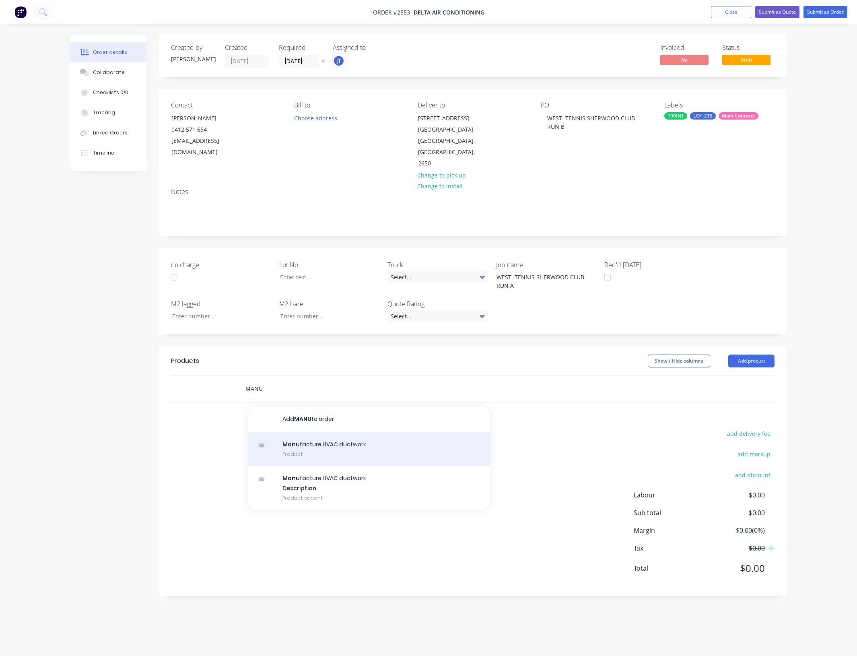
type input "MANU"
click at [332, 433] on div "Manu facture HVAC ductwork Product" at bounding box center [369, 449] width 242 height 34
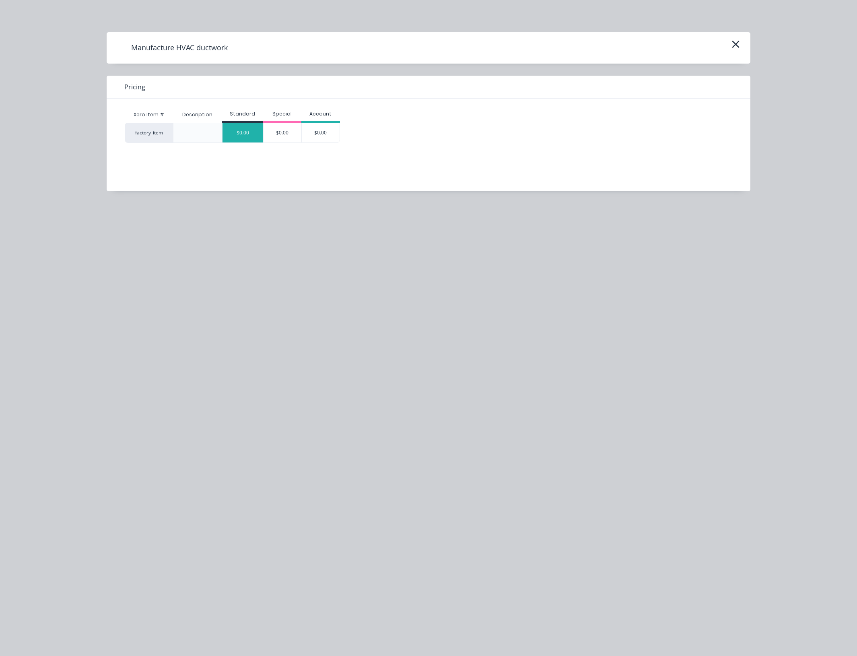
click at [254, 139] on div "$0.00" at bounding box center [243, 132] width 41 height 19
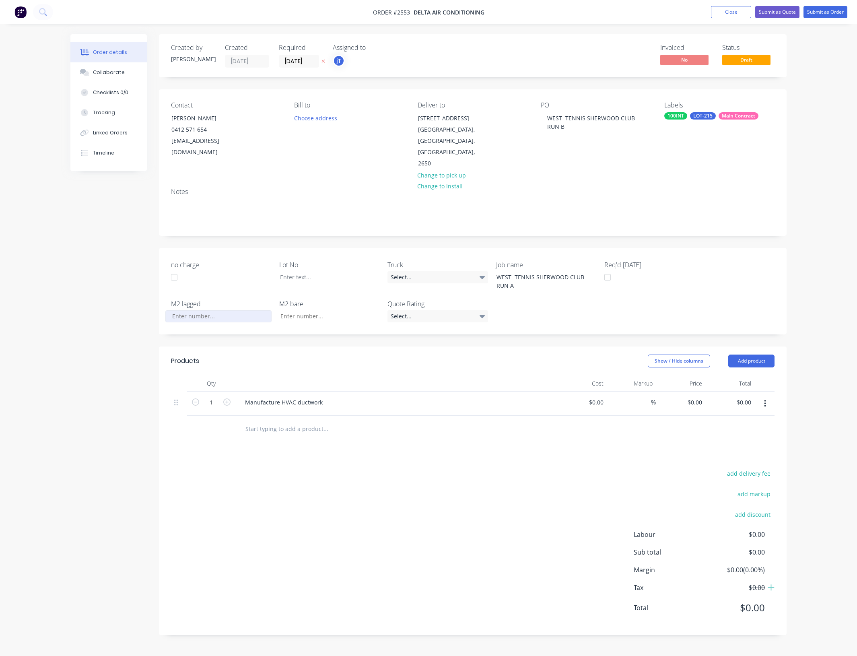
click at [198, 310] on input "no charge" at bounding box center [218, 316] width 106 height 12
type input "28.10"
click at [356, 271] on div at bounding box center [324, 277] width 101 height 12
click at [834, 18] on button "Submit as Order" at bounding box center [826, 12] width 44 height 12
type input "28.10"
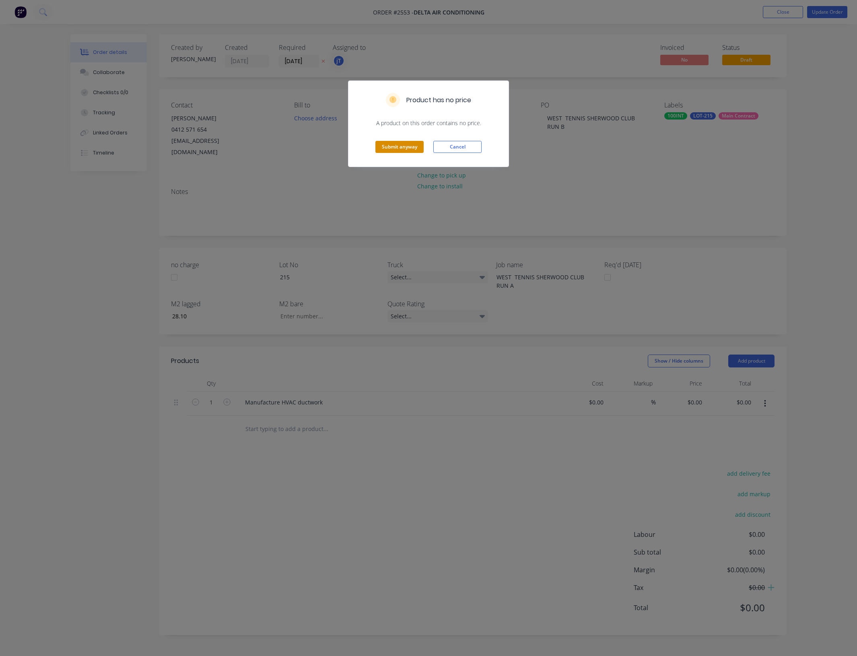
click at [419, 150] on button "Submit anyway" at bounding box center [400, 147] width 48 height 12
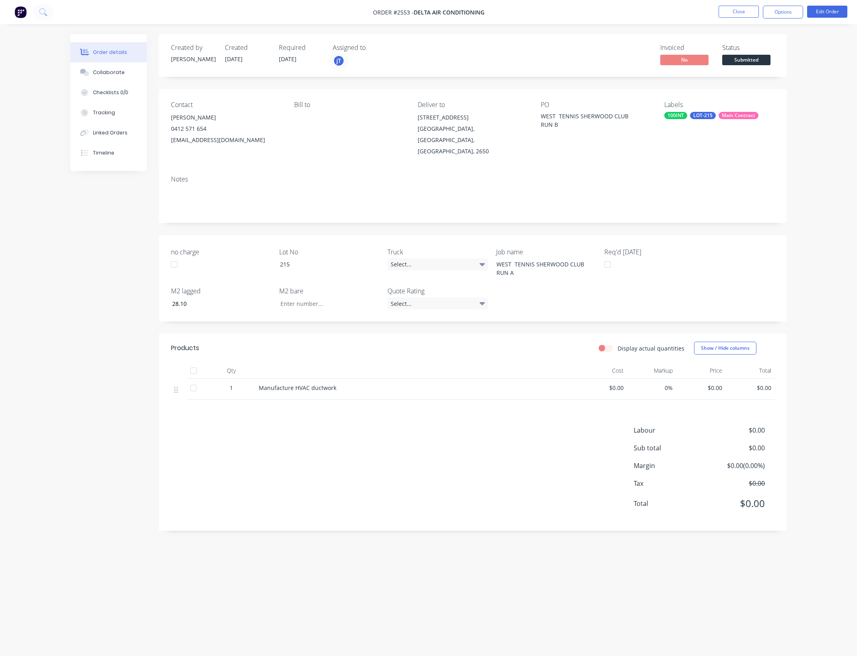
click at [771, 63] on div "Status Submitted" at bounding box center [748, 55] width 52 height 23
click at [768, 63] on span "Submitted" at bounding box center [746, 60] width 48 height 10
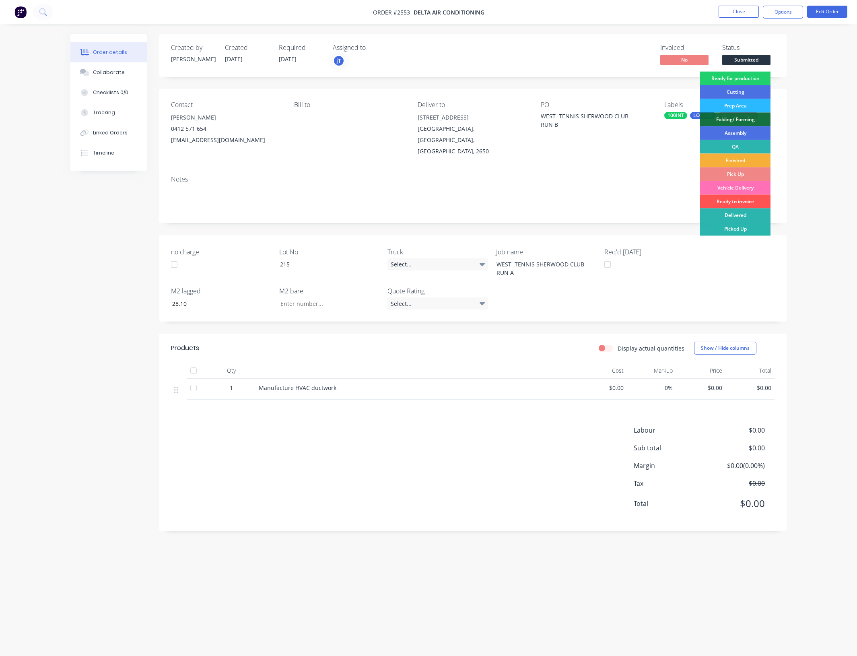
click at [760, 71] on div "Created by joshua Created 11/08/25 Required 18/08/25 Assigned to jT Invoiced No…" at bounding box center [473, 55] width 628 height 43
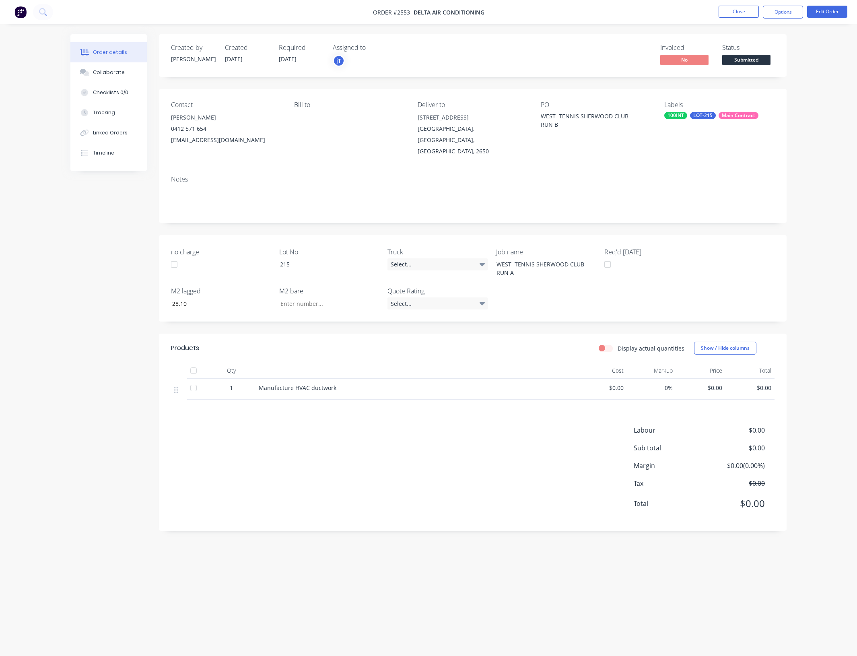
click at [766, 65] on span "Submitted" at bounding box center [746, 60] width 48 height 10
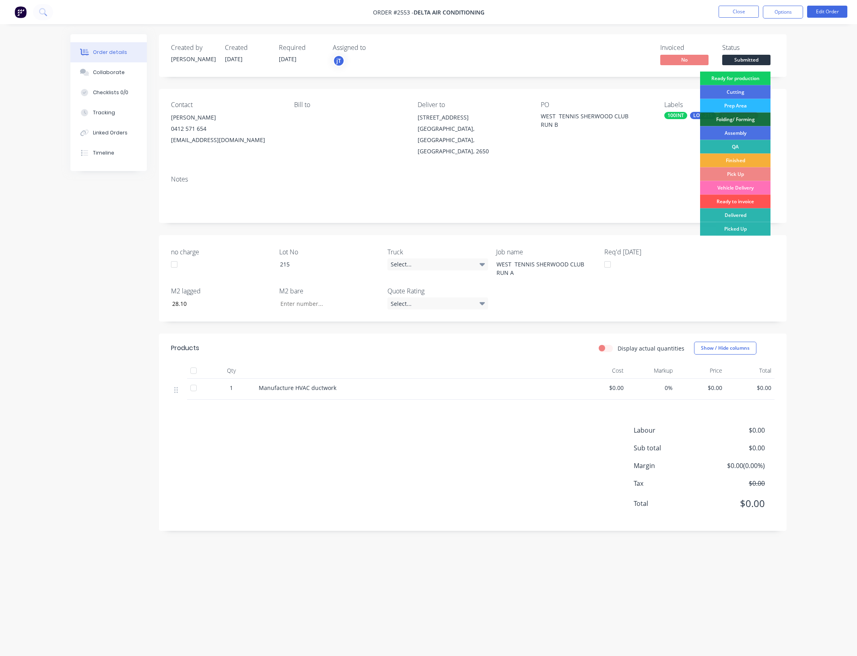
click at [745, 80] on div "Ready for production" at bounding box center [735, 79] width 70 height 14
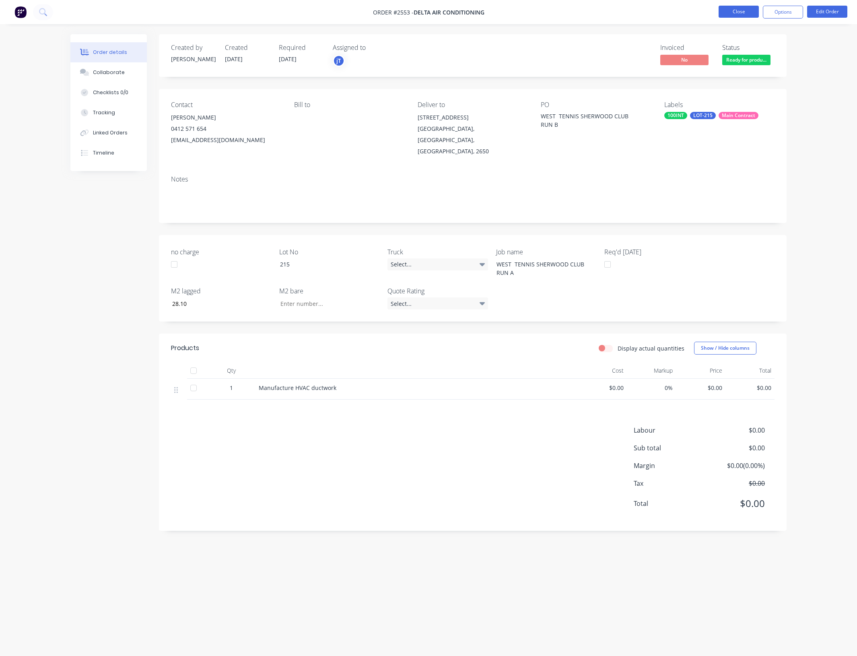
click at [727, 11] on button "Close" at bounding box center [739, 12] width 40 height 12
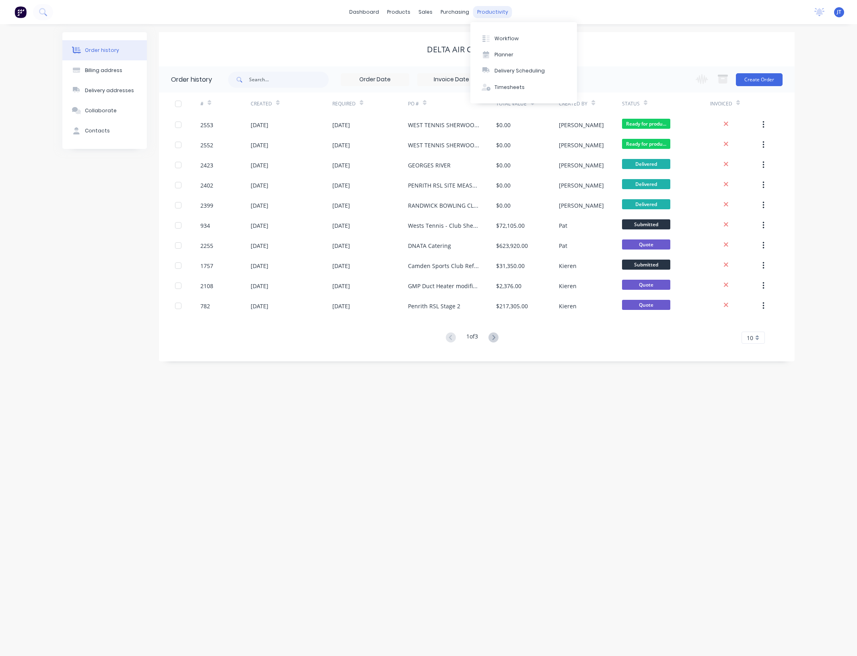
click at [500, 12] on div "productivity" at bounding box center [492, 12] width 39 height 12
click at [498, 38] on div "Workflow" at bounding box center [507, 38] width 24 height 7
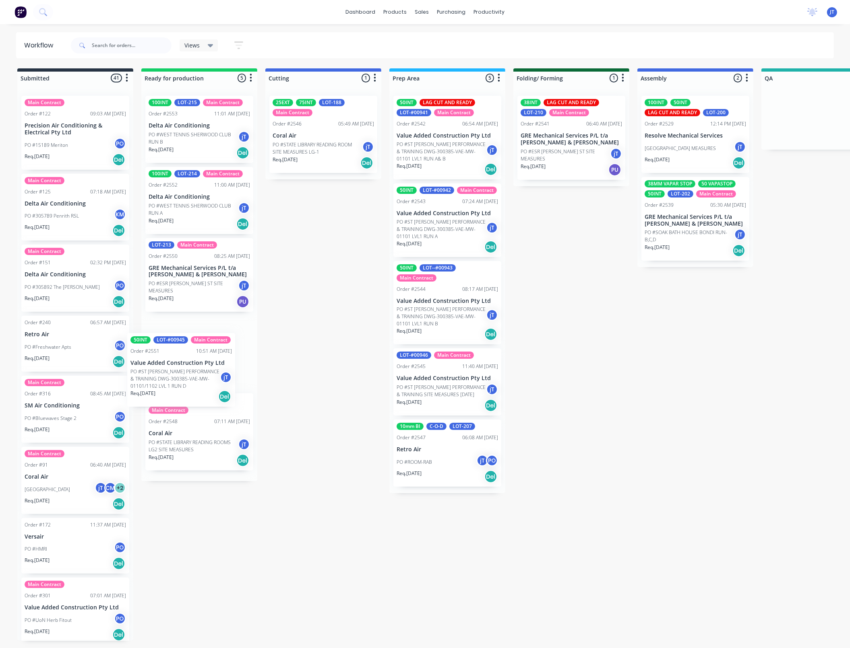
drag, startPoint x: 208, startPoint y: 280, endPoint x: 190, endPoint y: 373, distance: 94.4
click at [190, 373] on div "100INT LOT-215 Main Contract Order #2553 11:01 AM 11/08/25 Delta Air Conditioni…" at bounding box center [199, 285] width 116 height 392
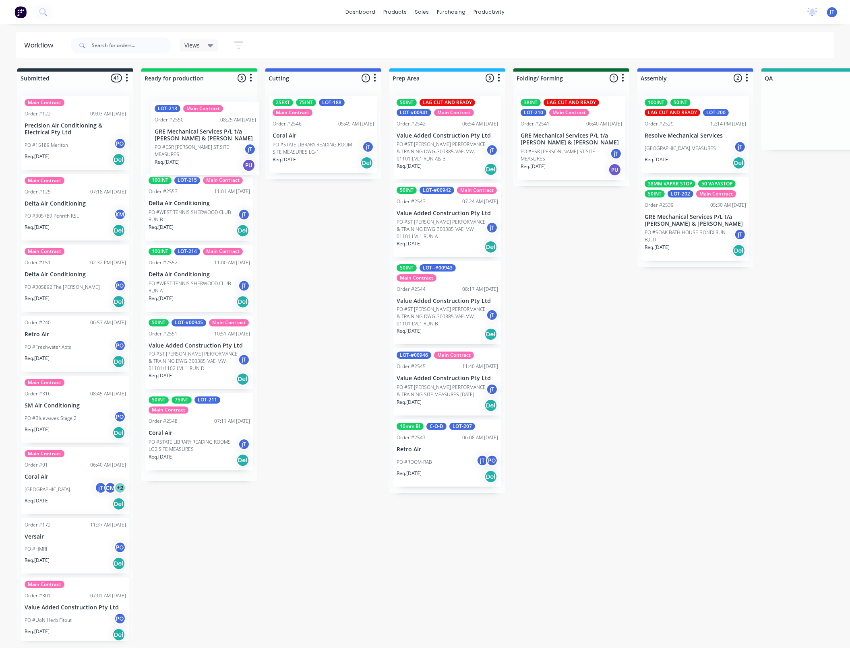
drag, startPoint x: 182, startPoint y: 275, endPoint x: 189, endPoint y: 134, distance: 141.1
click at [189, 134] on div "100INT LOT-215 Main Contract Order #2553 11:01 AM 11/08/25 Delta Air Conditioni…" at bounding box center [199, 285] width 116 height 392
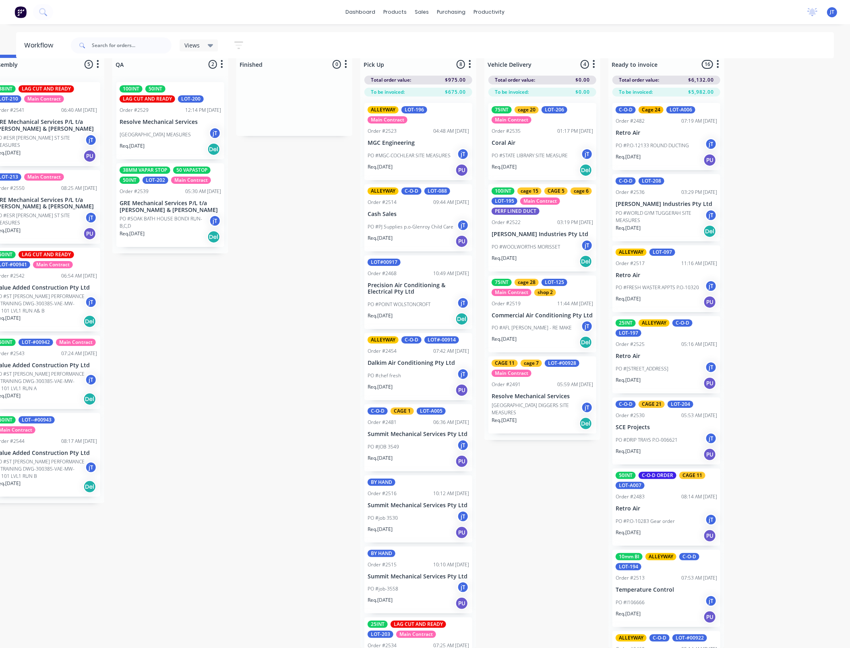
scroll to position [21, 726]
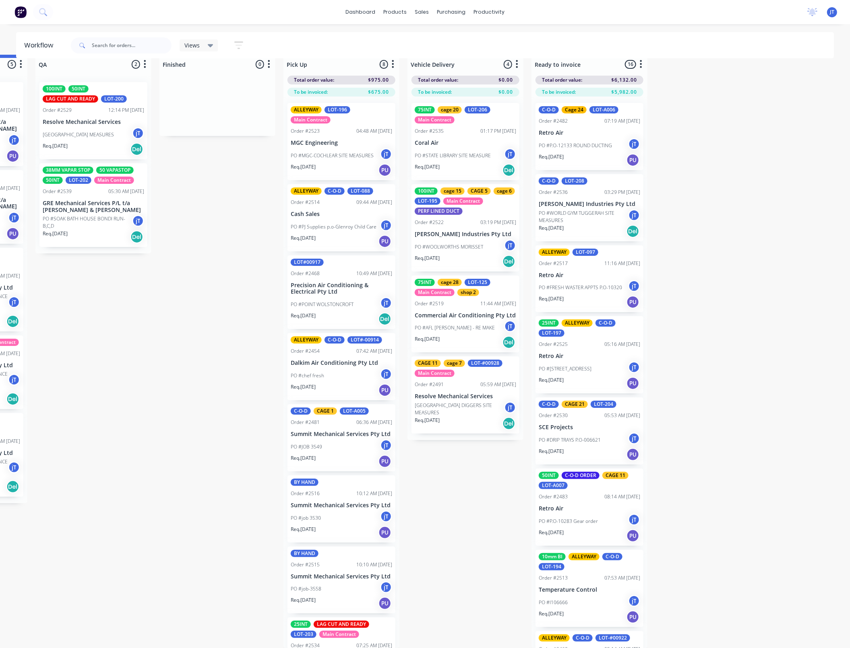
drag, startPoint x: 570, startPoint y: 376, endPoint x: 631, endPoint y: 380, distance: 61.3
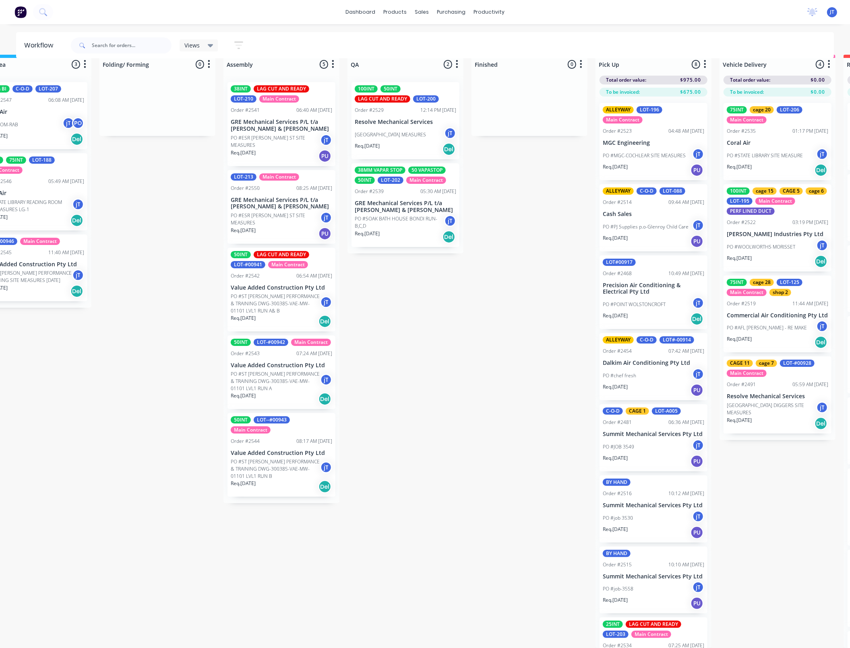
drag, startPoint x: 141, startPoint y: 462, endPoint x: 115, endPoint y: 462, distance: 25.8
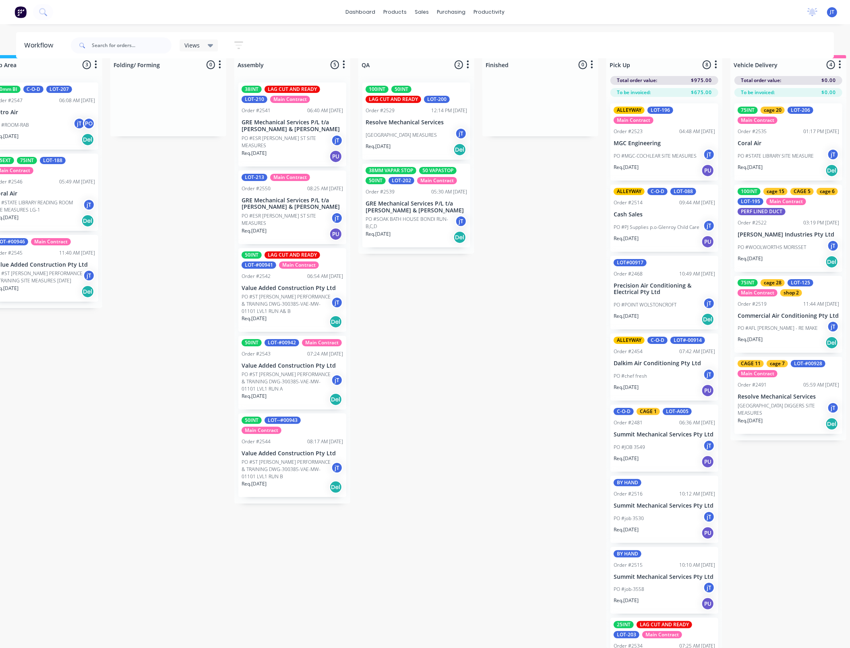
scroll to position [0, 403]
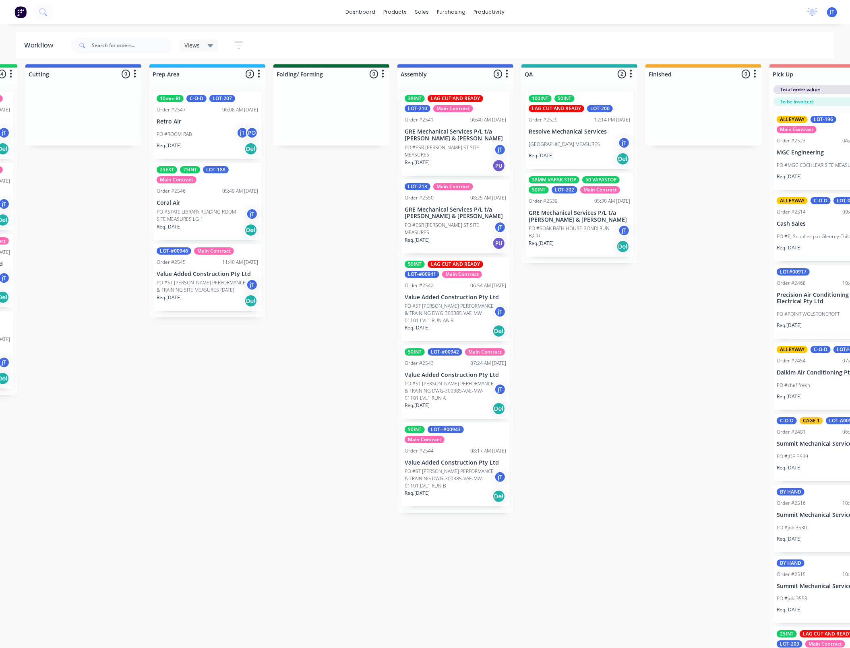
drag, startPoint x: 156, startPoint y: 270, endPoint x: 129, endPoint y: 272, distance: 27.4
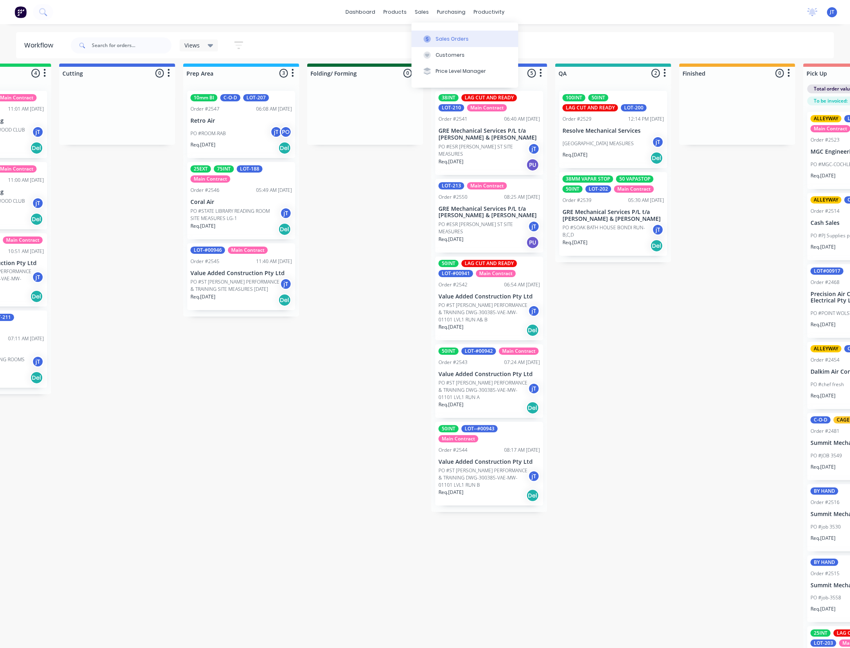
click at [449, 39] on div "Sales Orders" at bounding box center [452, 38] width 33 height 7
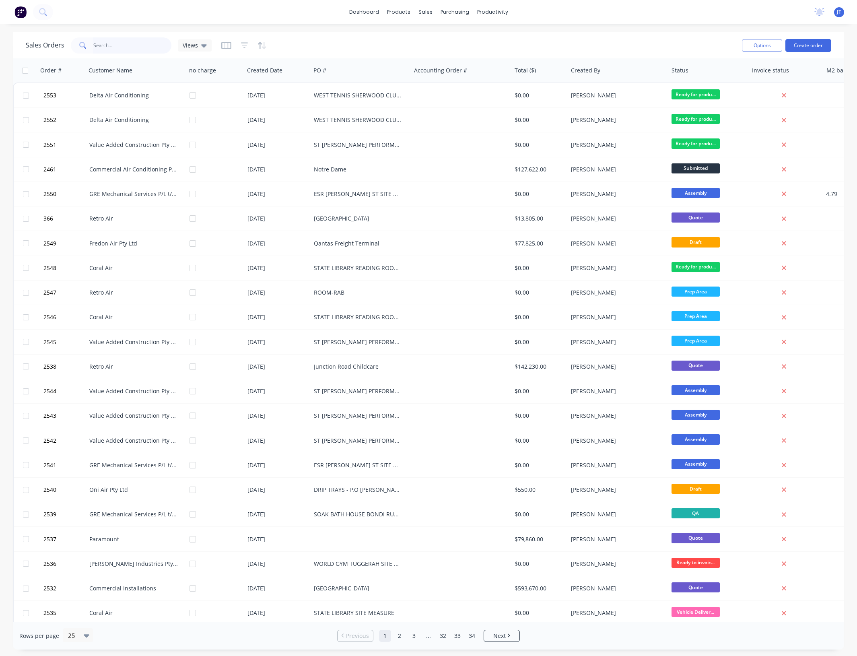
click at [124, 41] on input "text" at bounding box center [132, 45] width 78 height 16
type input "[GEOGRAPHIC_DATA]"
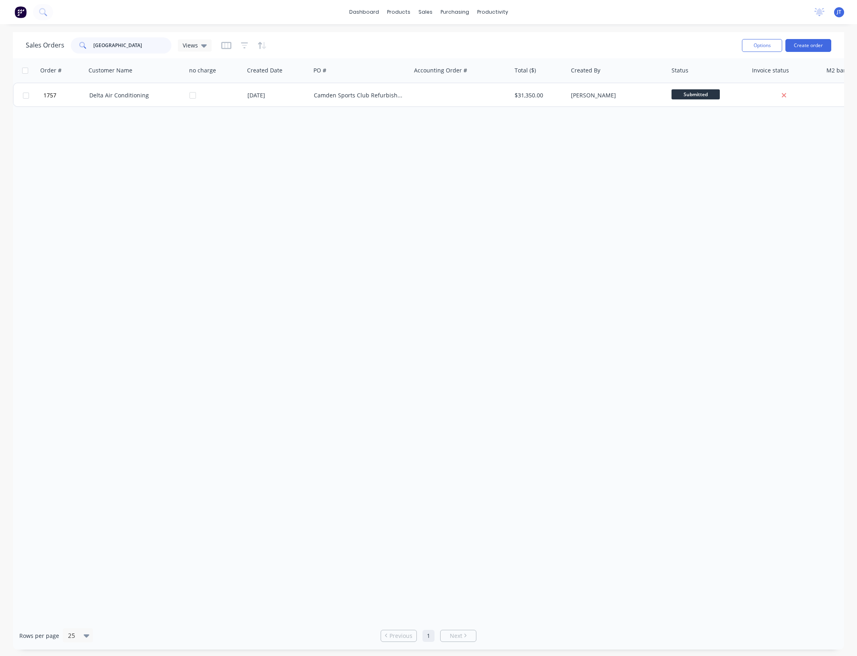
drag, startPoint x: 115, startPoint y: 45, endPoint x: 93, endPoint y: 49, distance: 22.5
click at [93, 49] on input "[GEOGRAPHIC_DATA]" at bounding box center [132, 45] width 78 height 16
